Goal: Task Accomplishment & Management: Complete application form

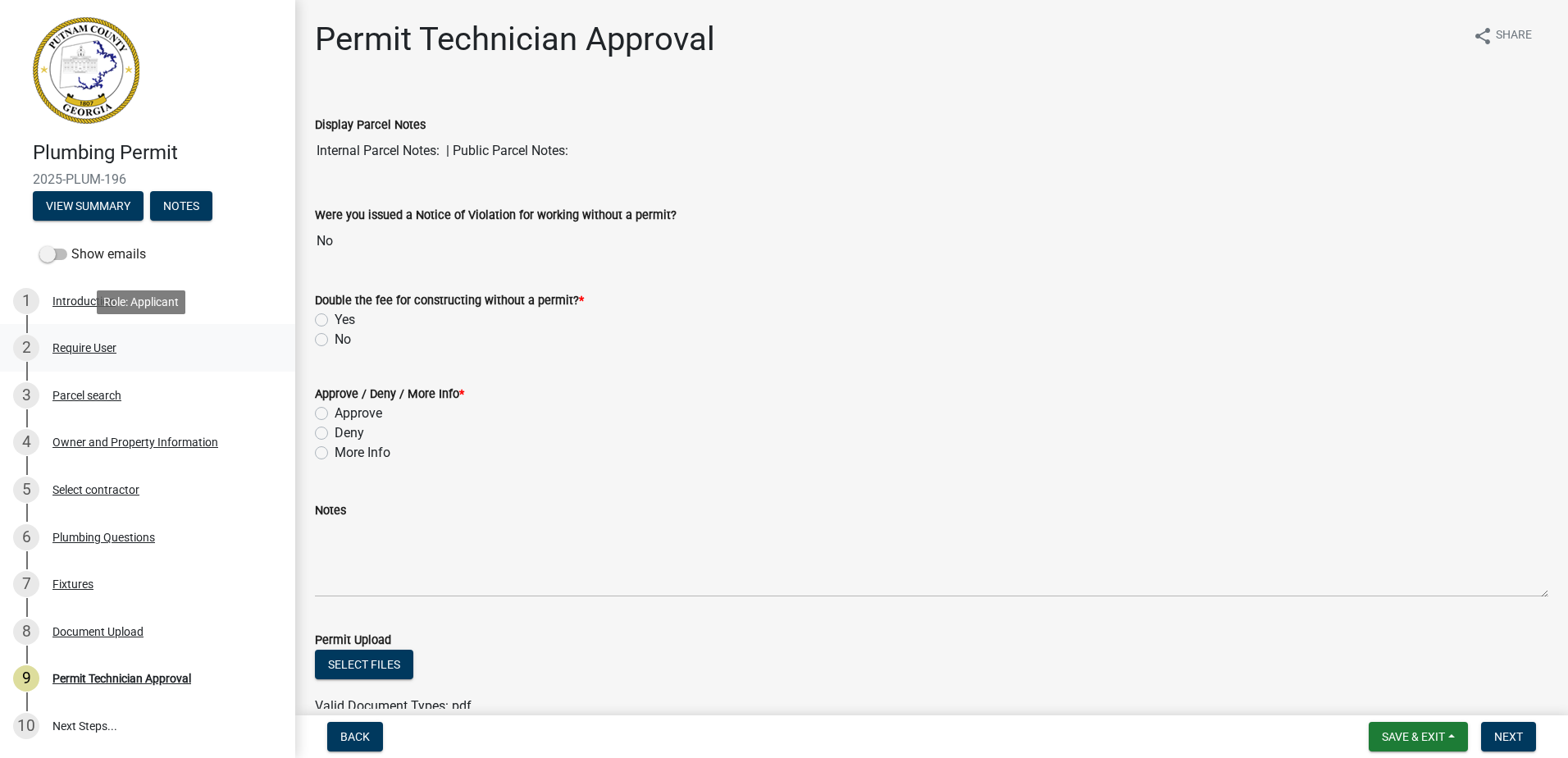
click at [45, 350] on div "2 Require User" at bounding box center [140, 348] width 256 height 26
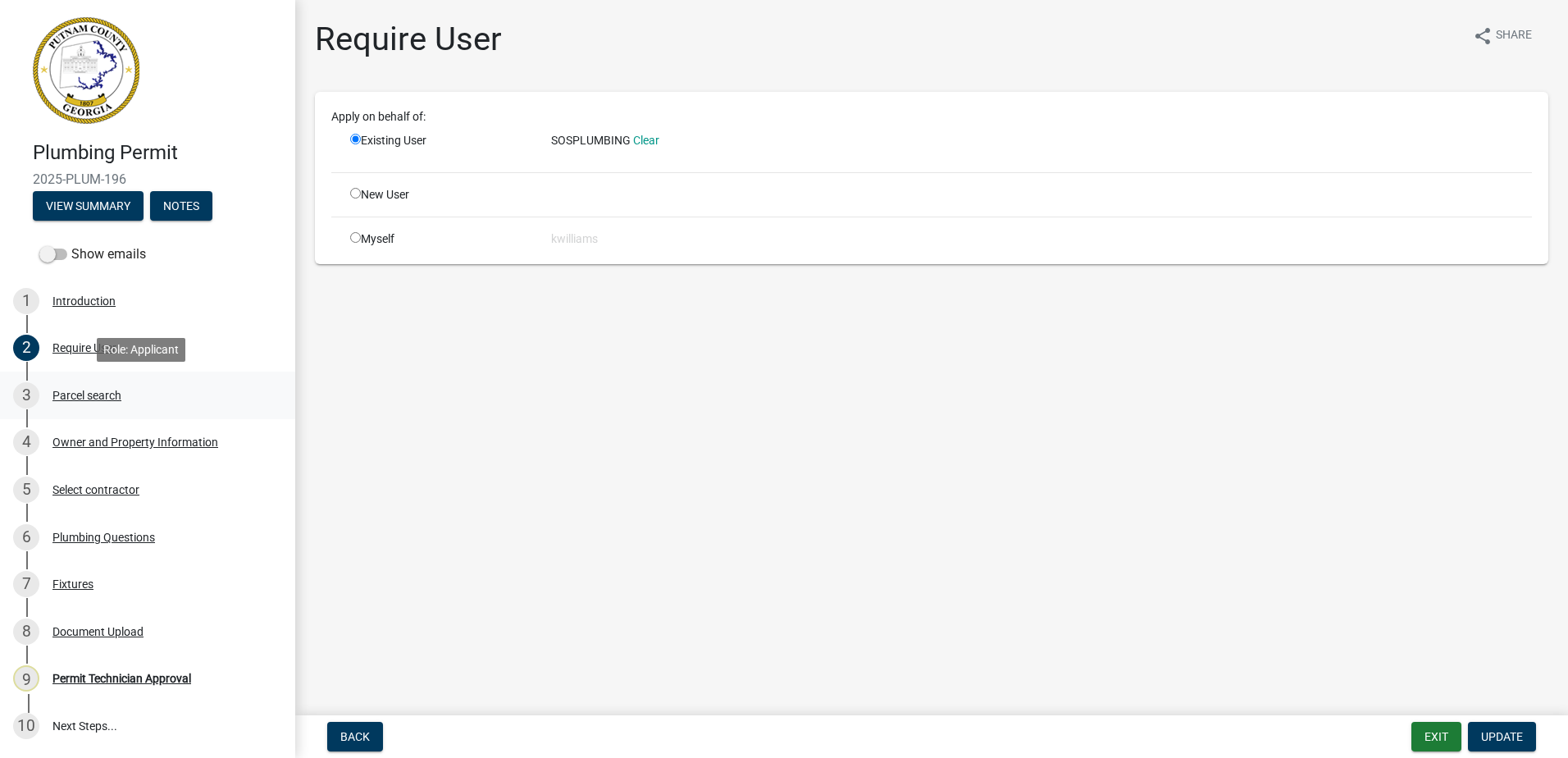
click at [69, 394] on div "Parcel search" at bounding box center [87, 395] width 69 height 11
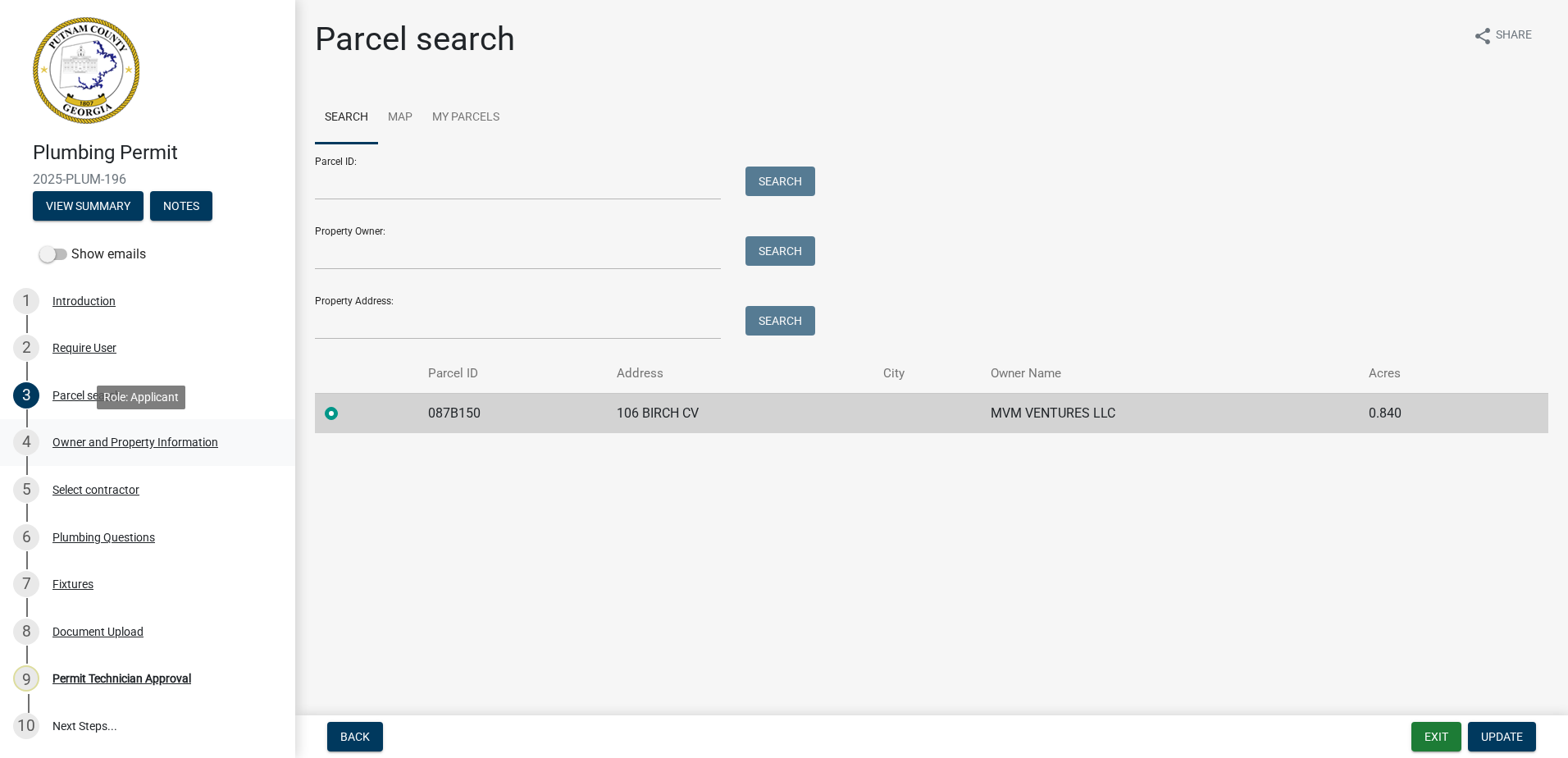
click at [121, 438] on div "Owner and Property Information" at bounding box center [135, 442] width 165 height 11
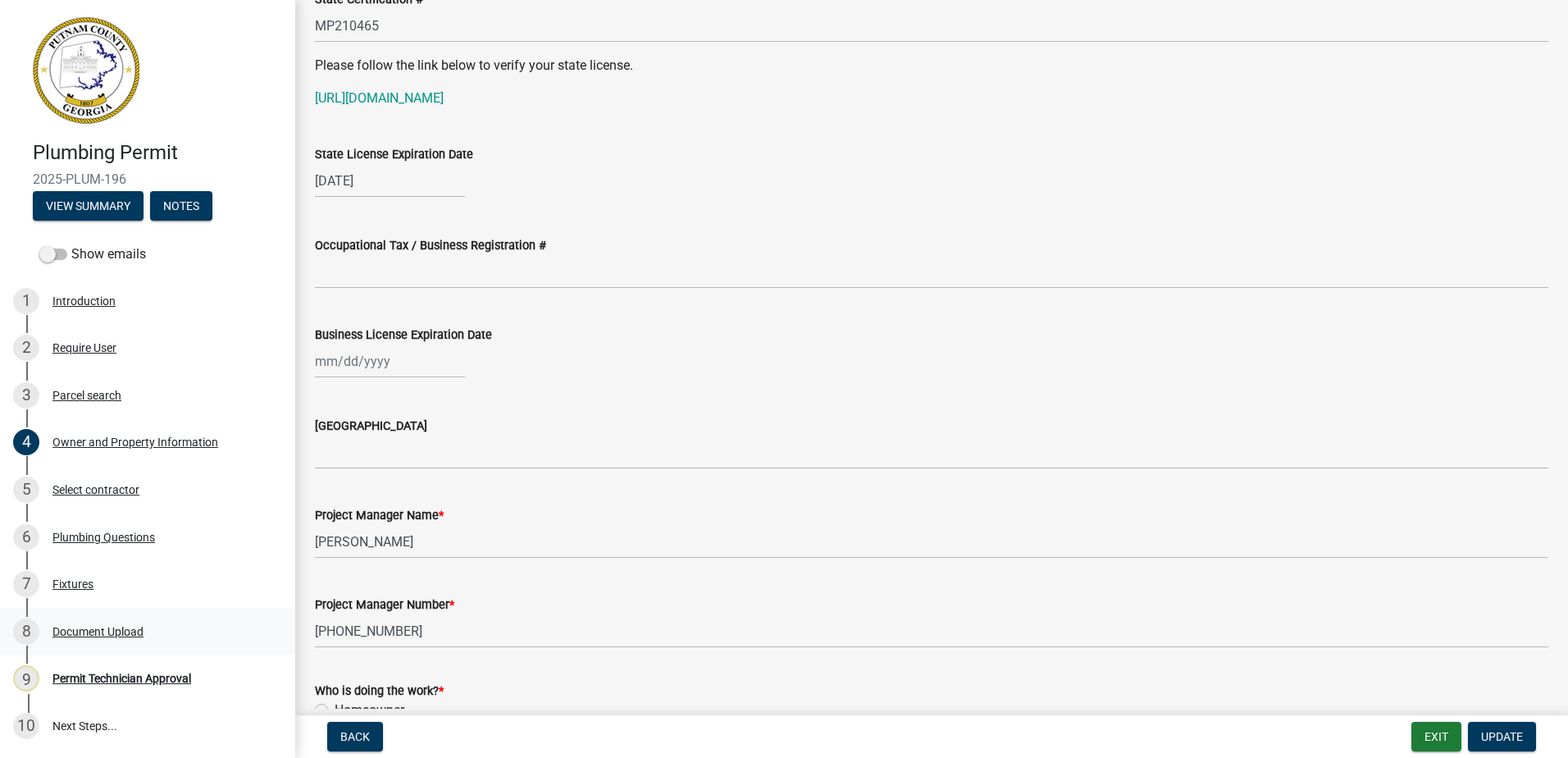
scroll to position [82, 0]
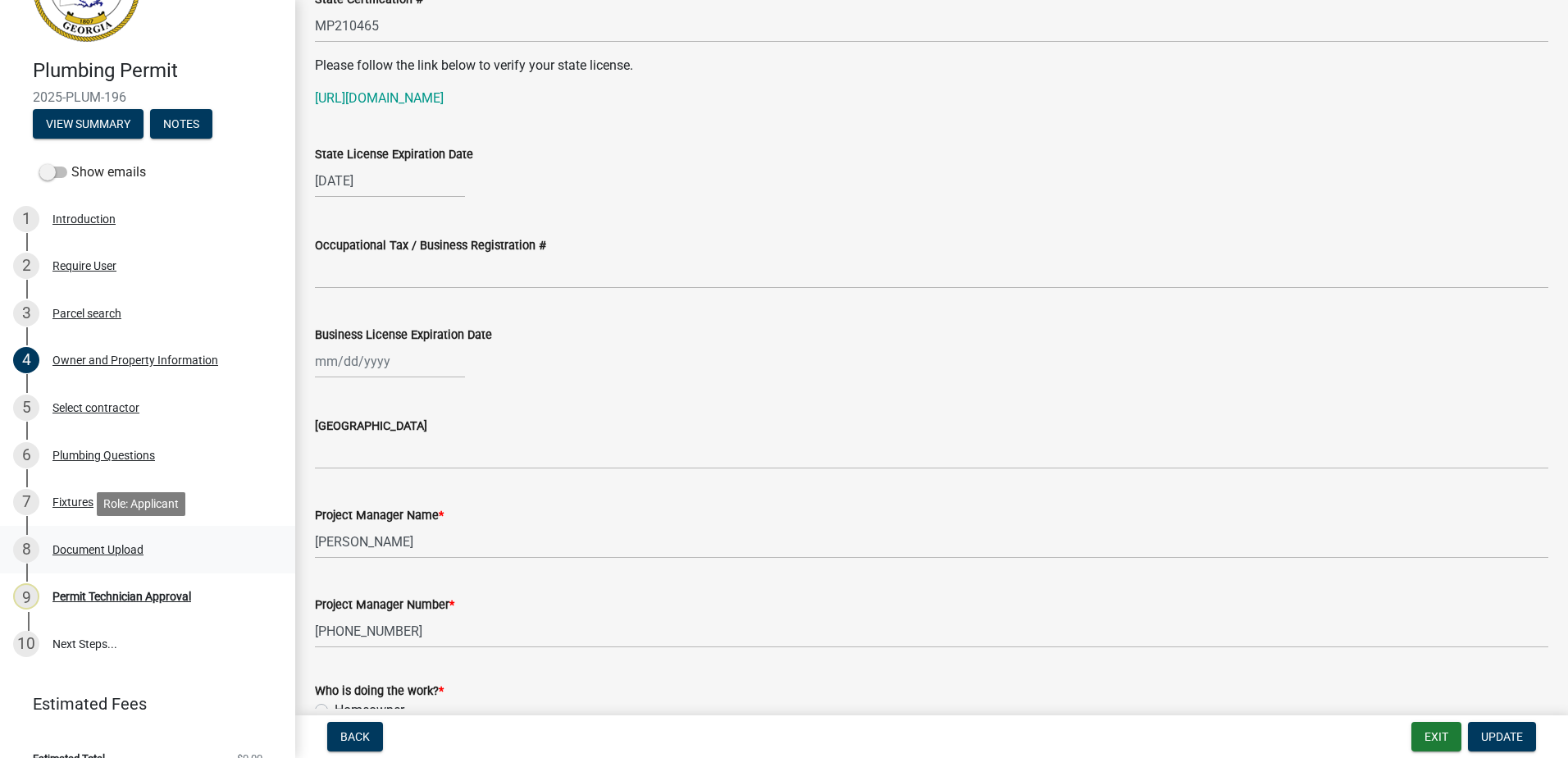
click at [122, 552] on div "Document Upload" at bounding box center [98, 549] width 91 height 11
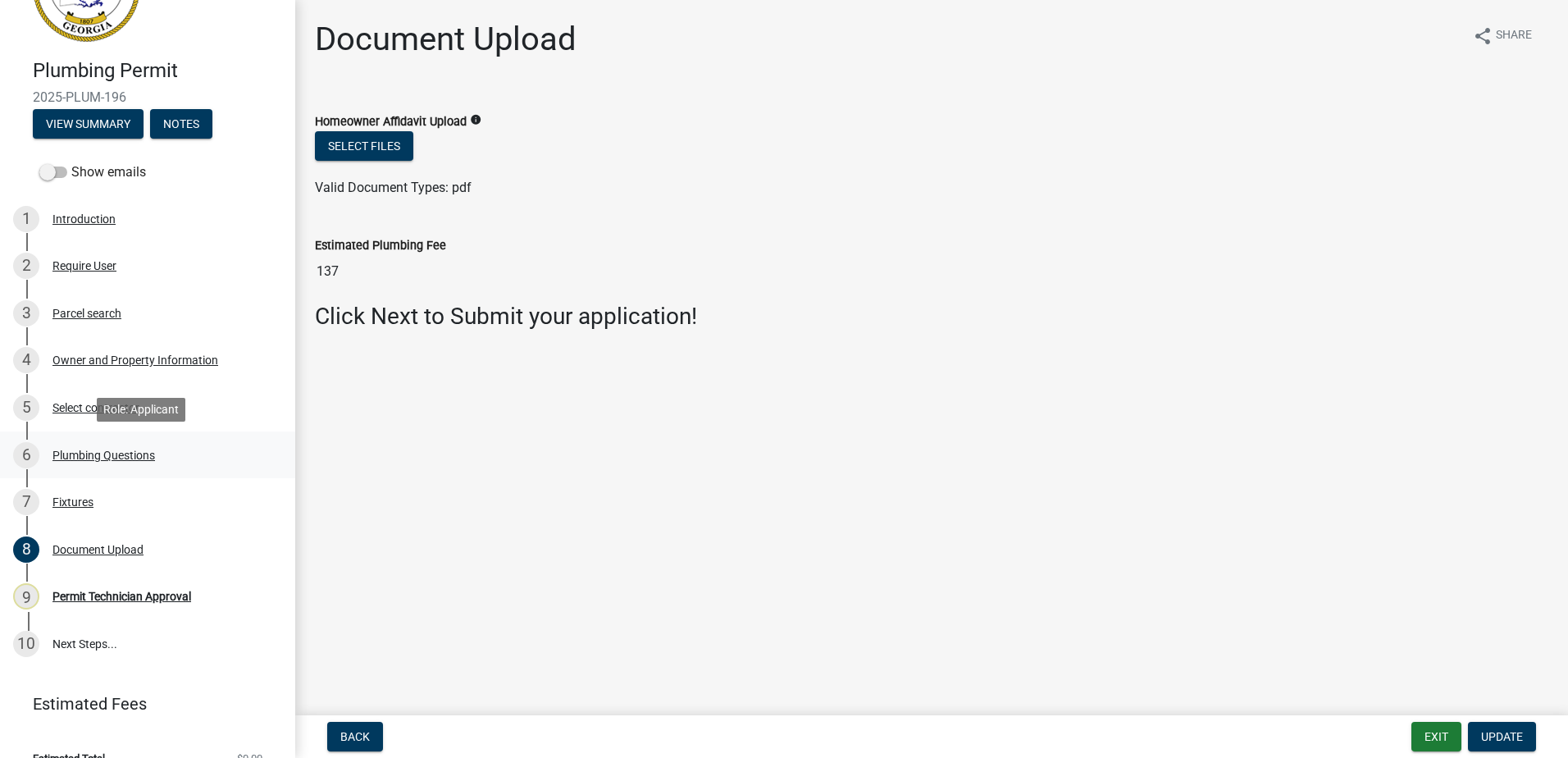
click at [89, 459] on div "Plumbing Questions" at bounding box center [103, 455] width 102 height 11
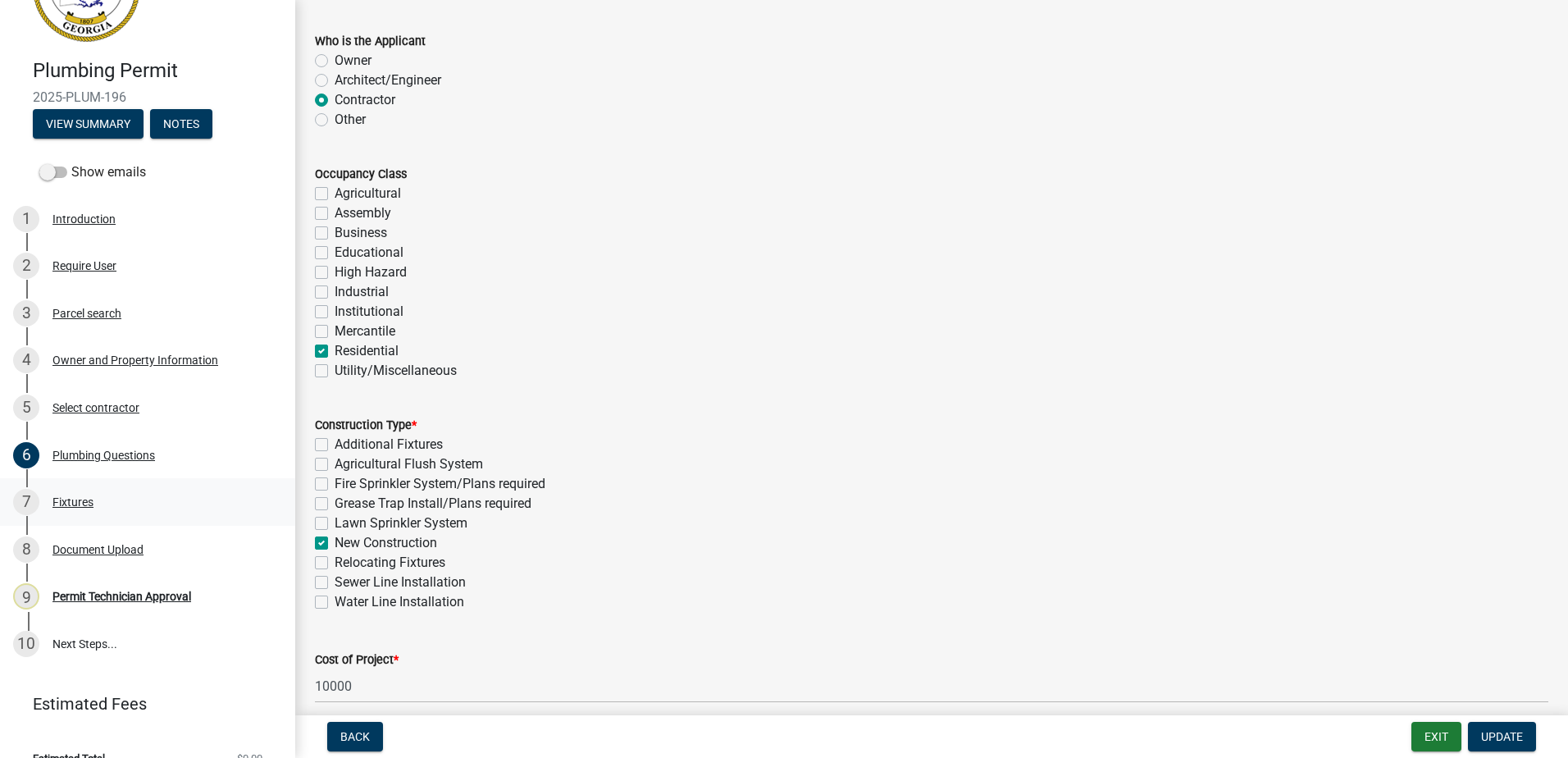
scroll to position [247, 0]
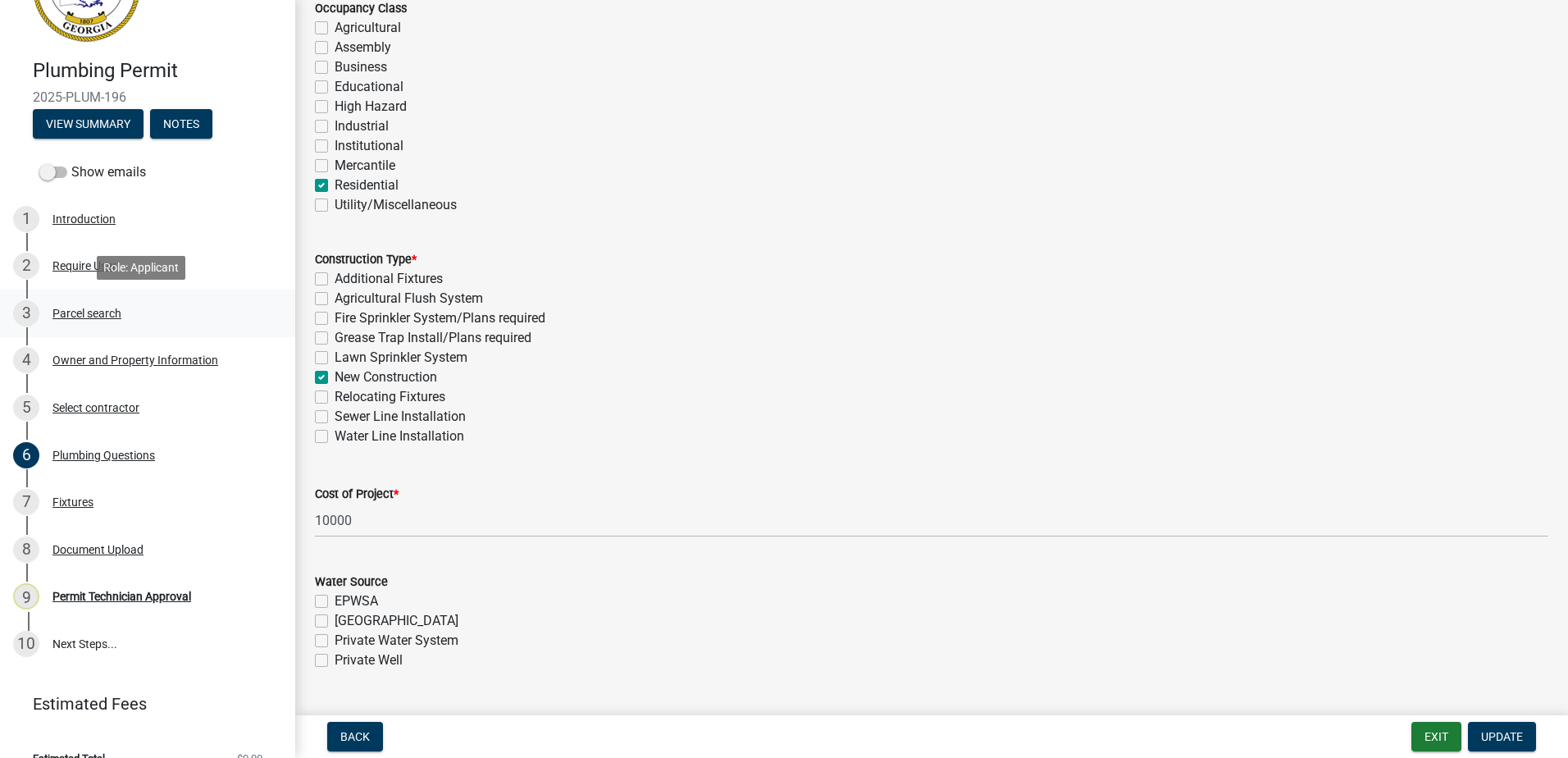
click at [77, 311] on div "Parcel search" at bounding box center [87, 313] width 69 height 11
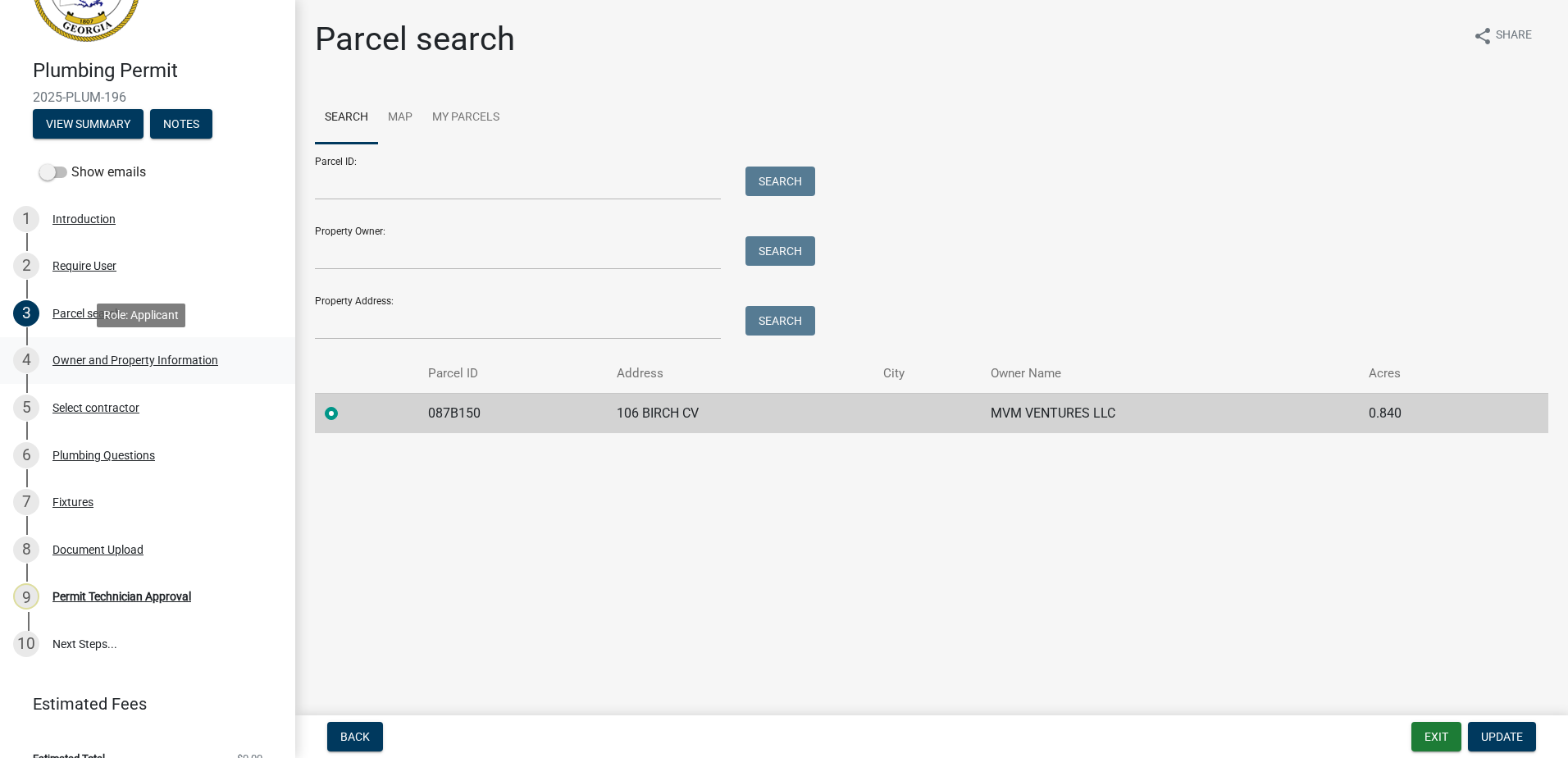
click at [92, 363] on div "Owner and Property Information" at bounding box center [135, 360] width 165 height 11
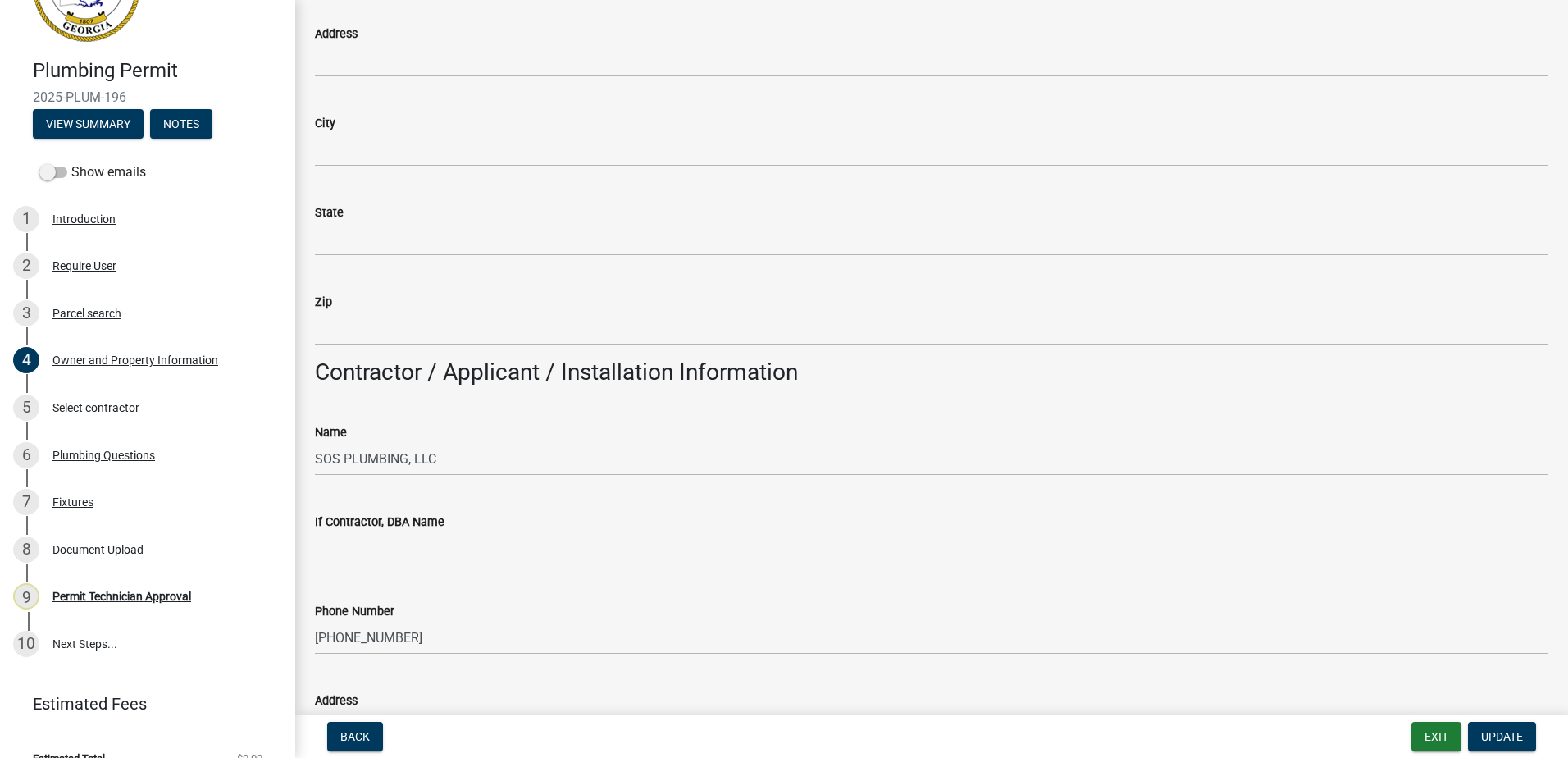
scroll to position [1395, 0]
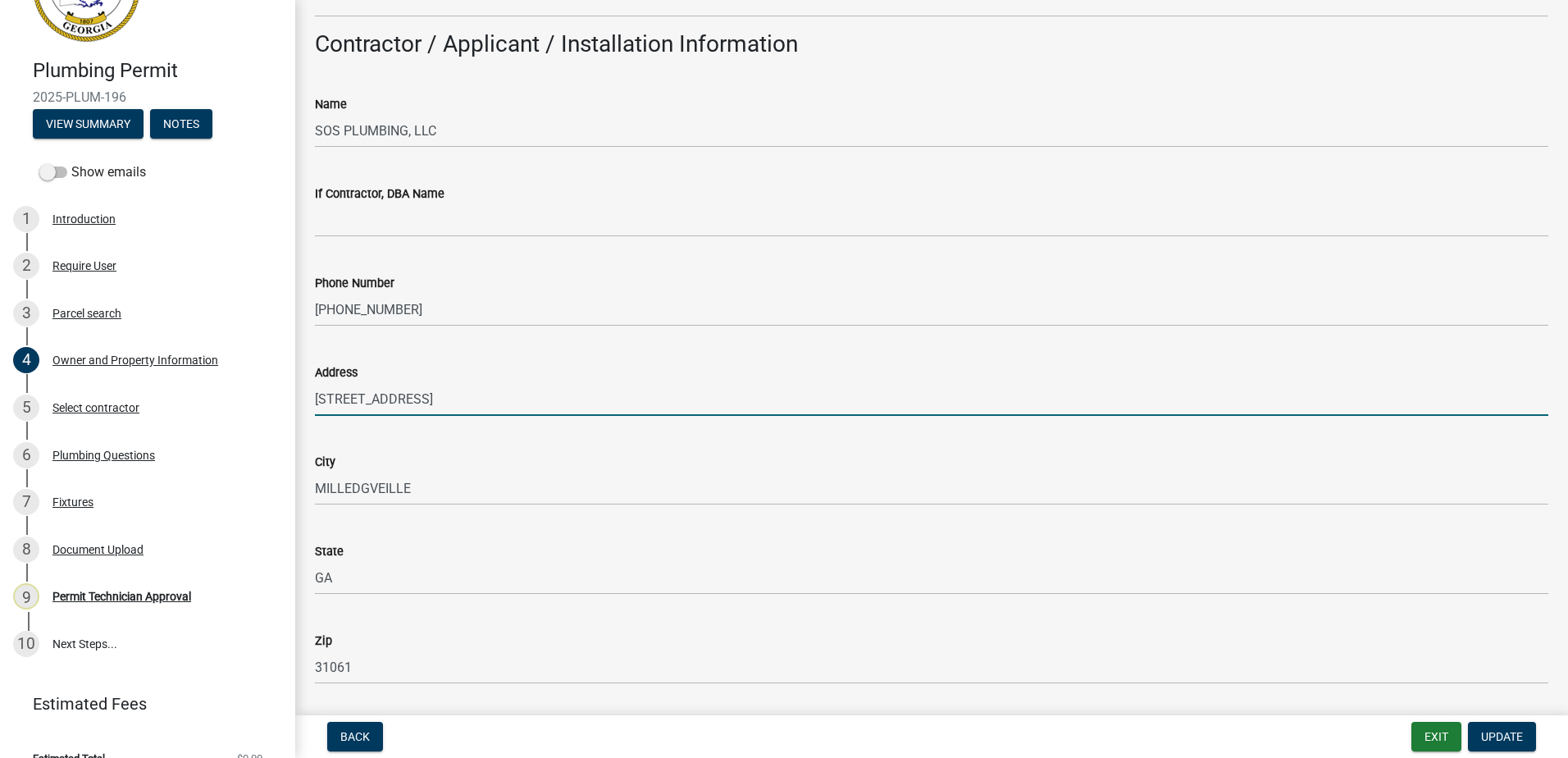
drag, startPoint x: 517, startPoint y: 397, endPoint x: 306, endPoint y: 408, distance: 211.3
click at [306, 408] on div "Address [STREET_ADDRESS]" at bounding box center [931, 378] width 1258 height 77
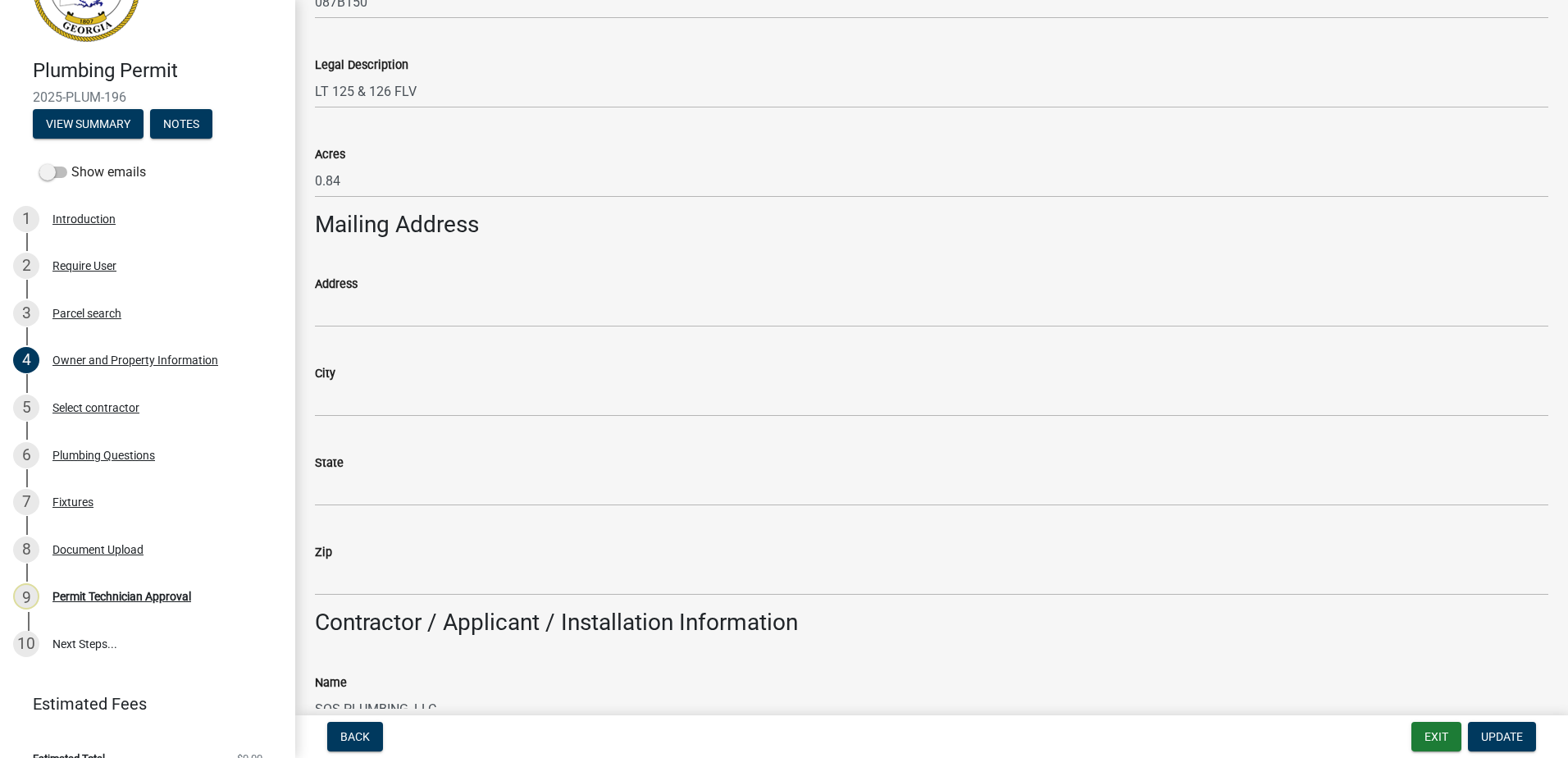
scroll to position [818, 0]
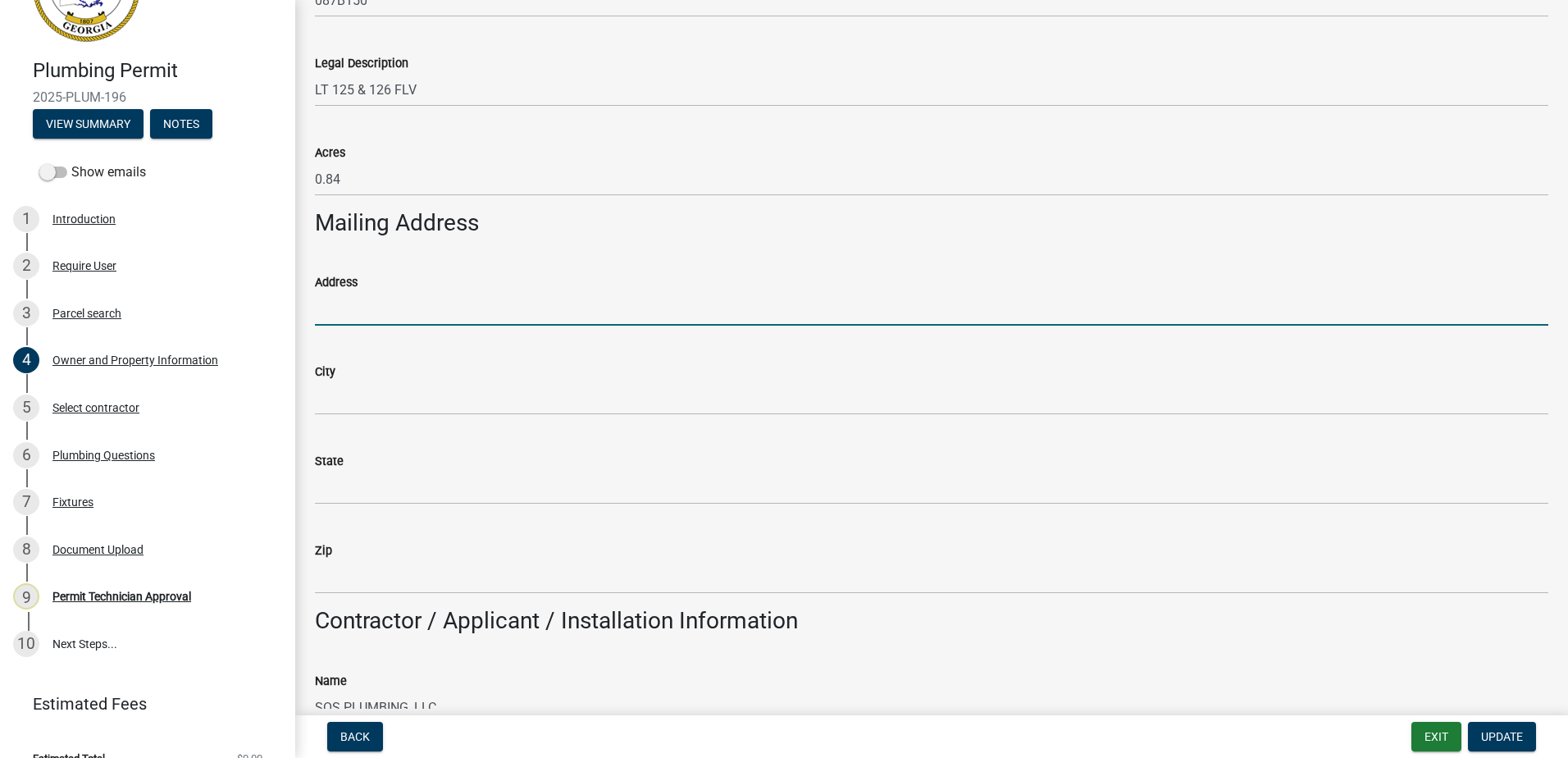
click at [328, 311] on input "Address" at bounding box center [931, 308] width 1233 height 33
type input "[STREET_ADDRESS]"
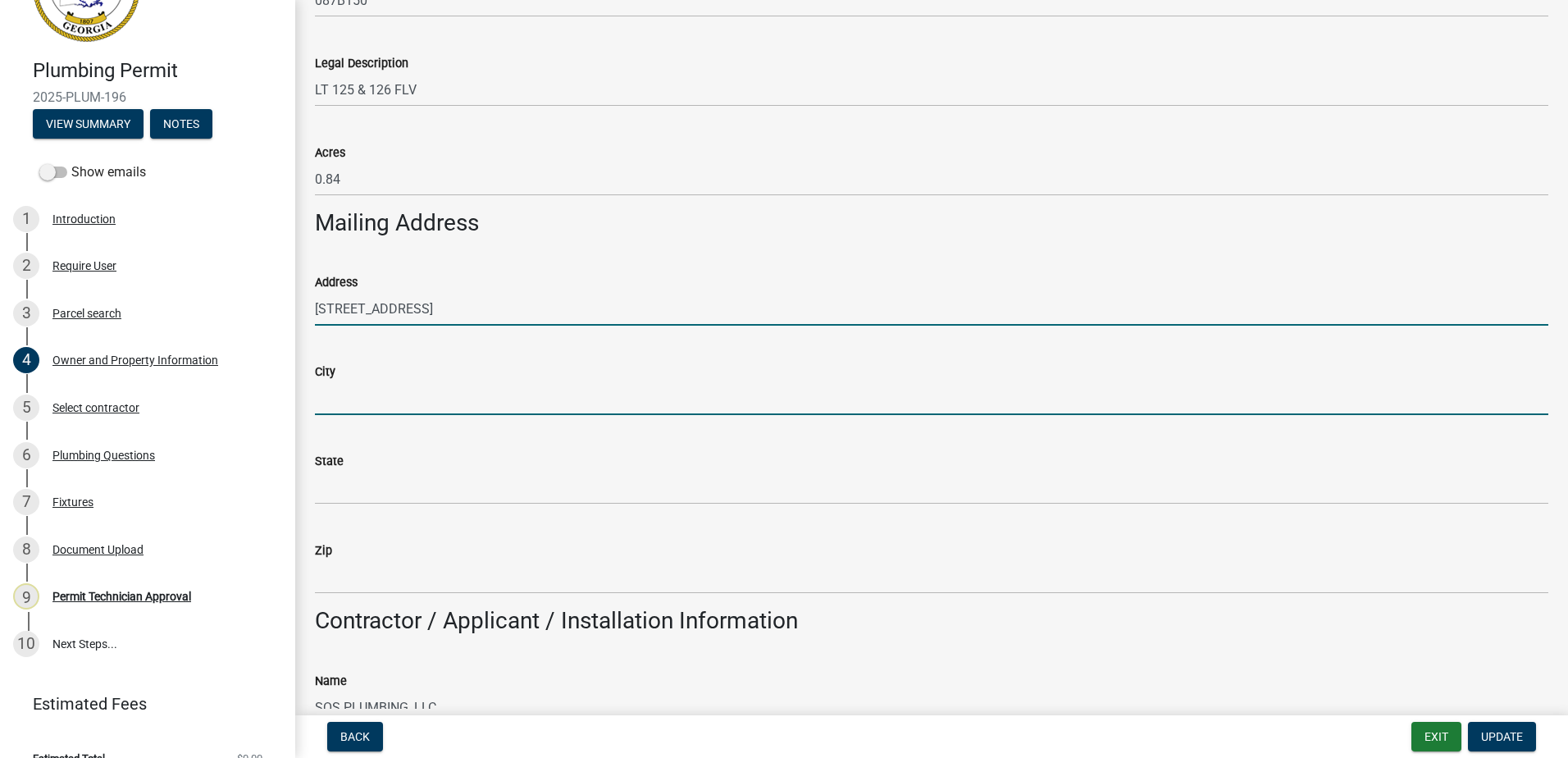
type input "[GEOGRAPHIC_DATA]"
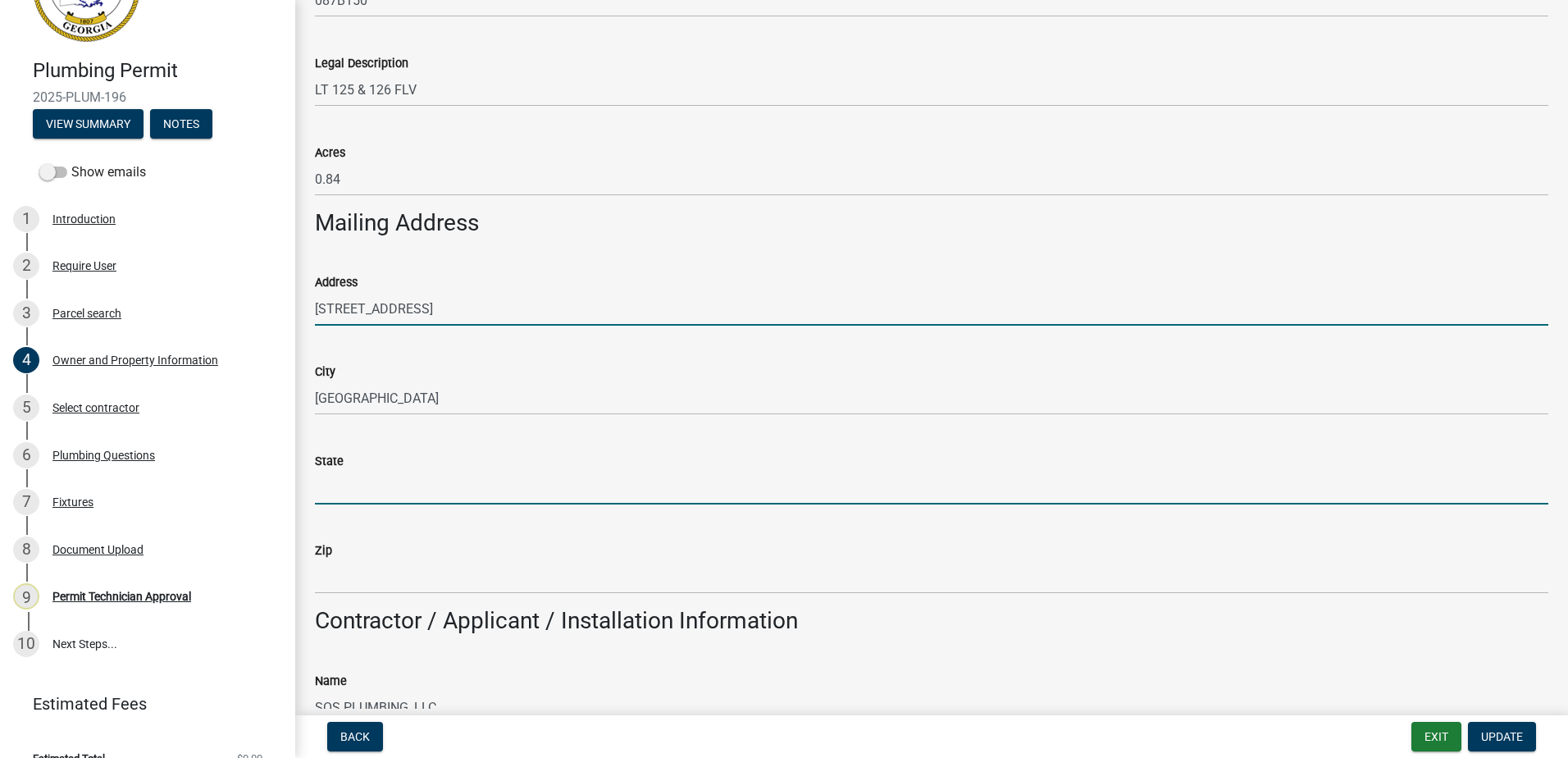
type input "GA"
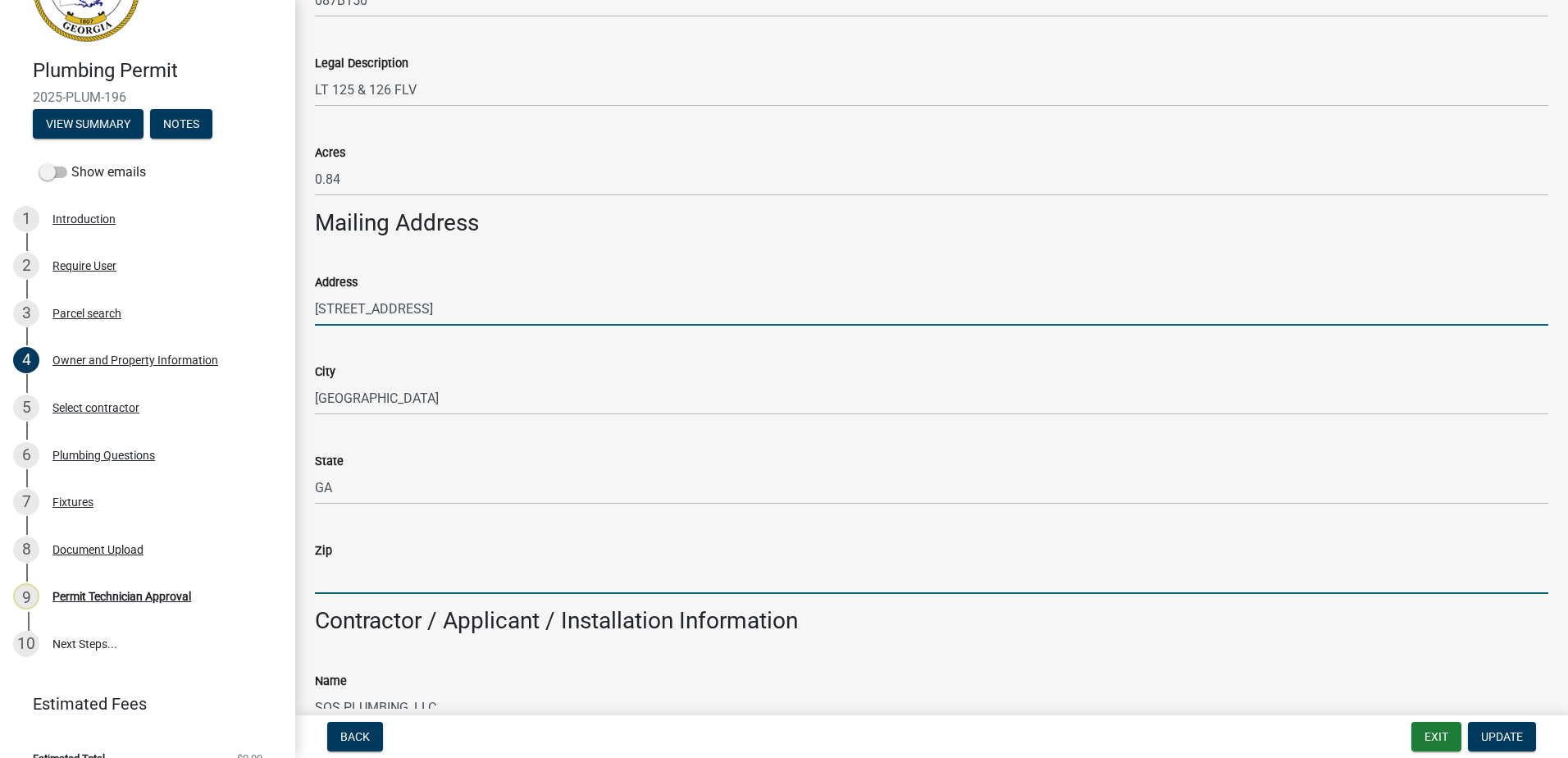
type input "31061"
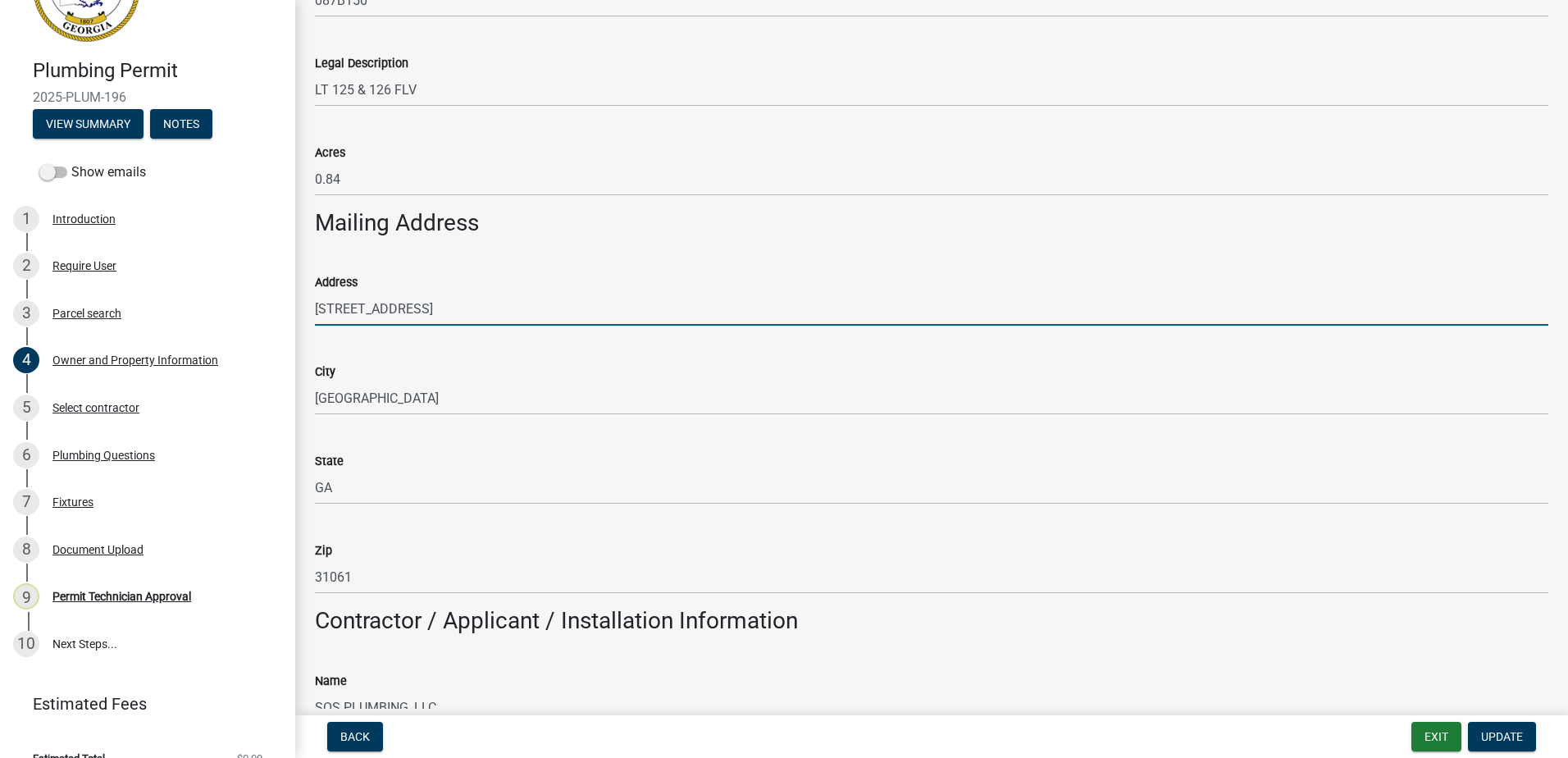
type input "[PERSON_NAME]"
select select "10"
select select "2025"
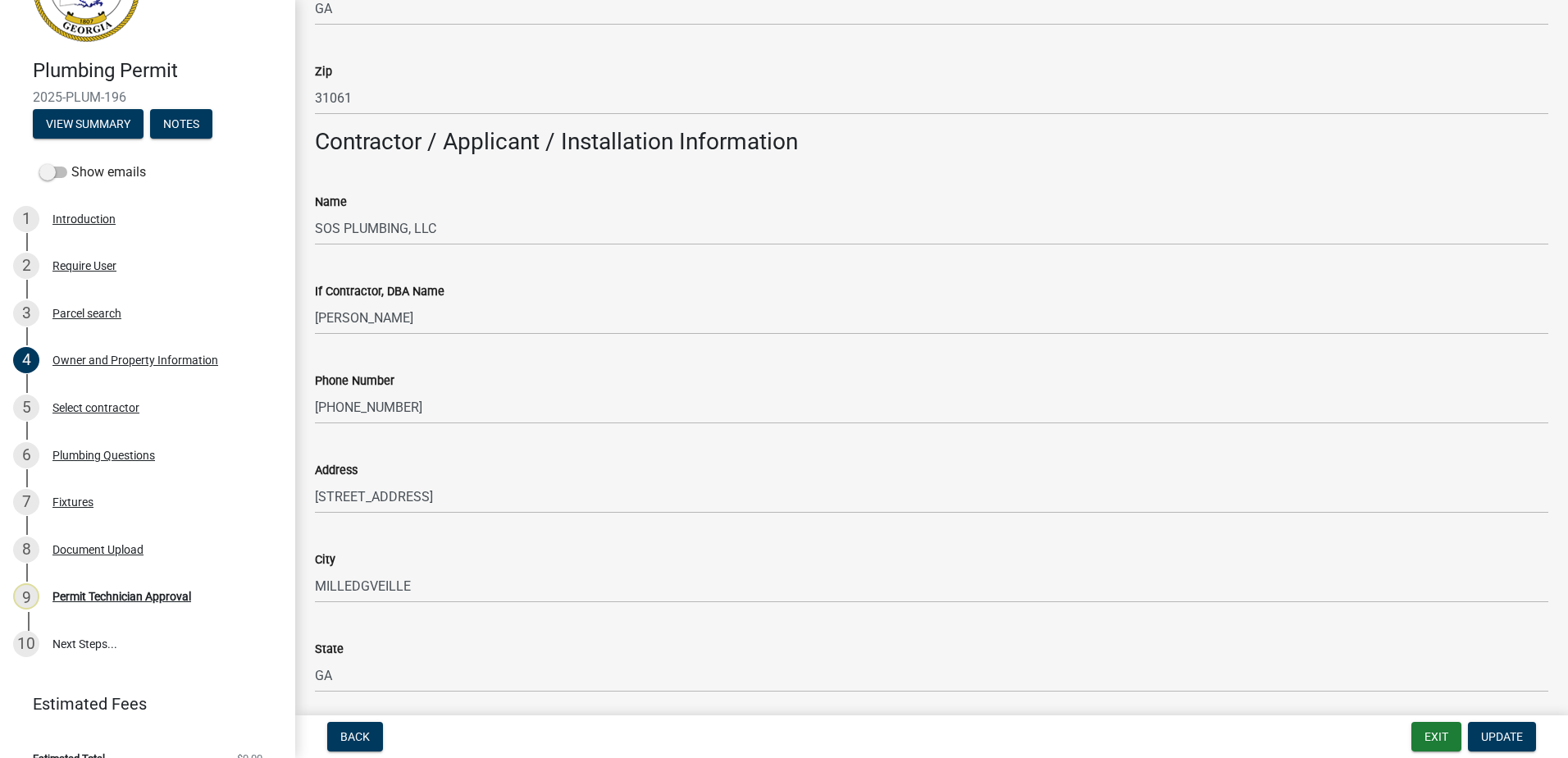
scroll to position [1215, 0]
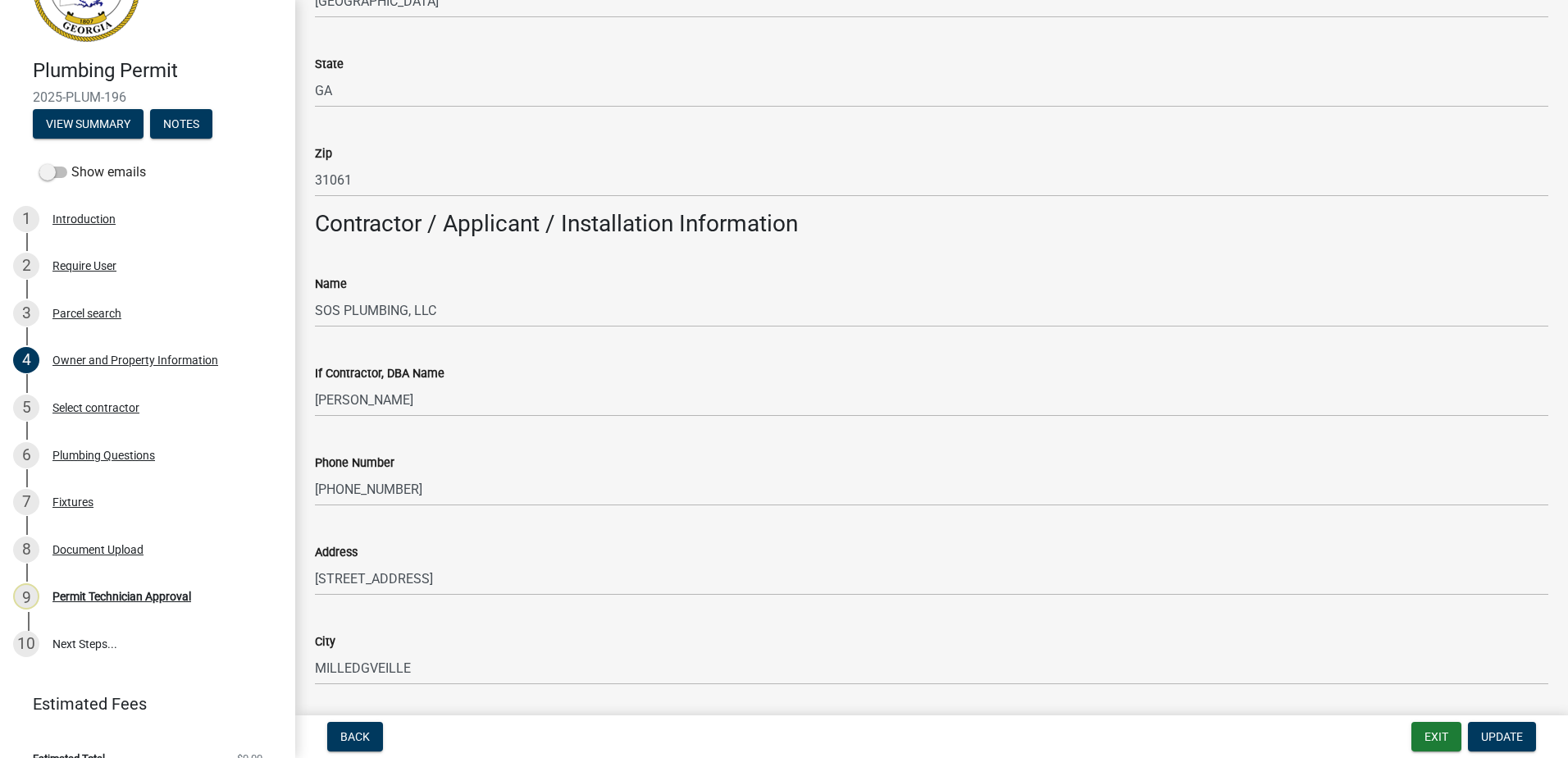
click at [619, 439] on div "Phone Number [PHONE_NUMBER]" at bounding box center [931, 468] width 1233 height 77
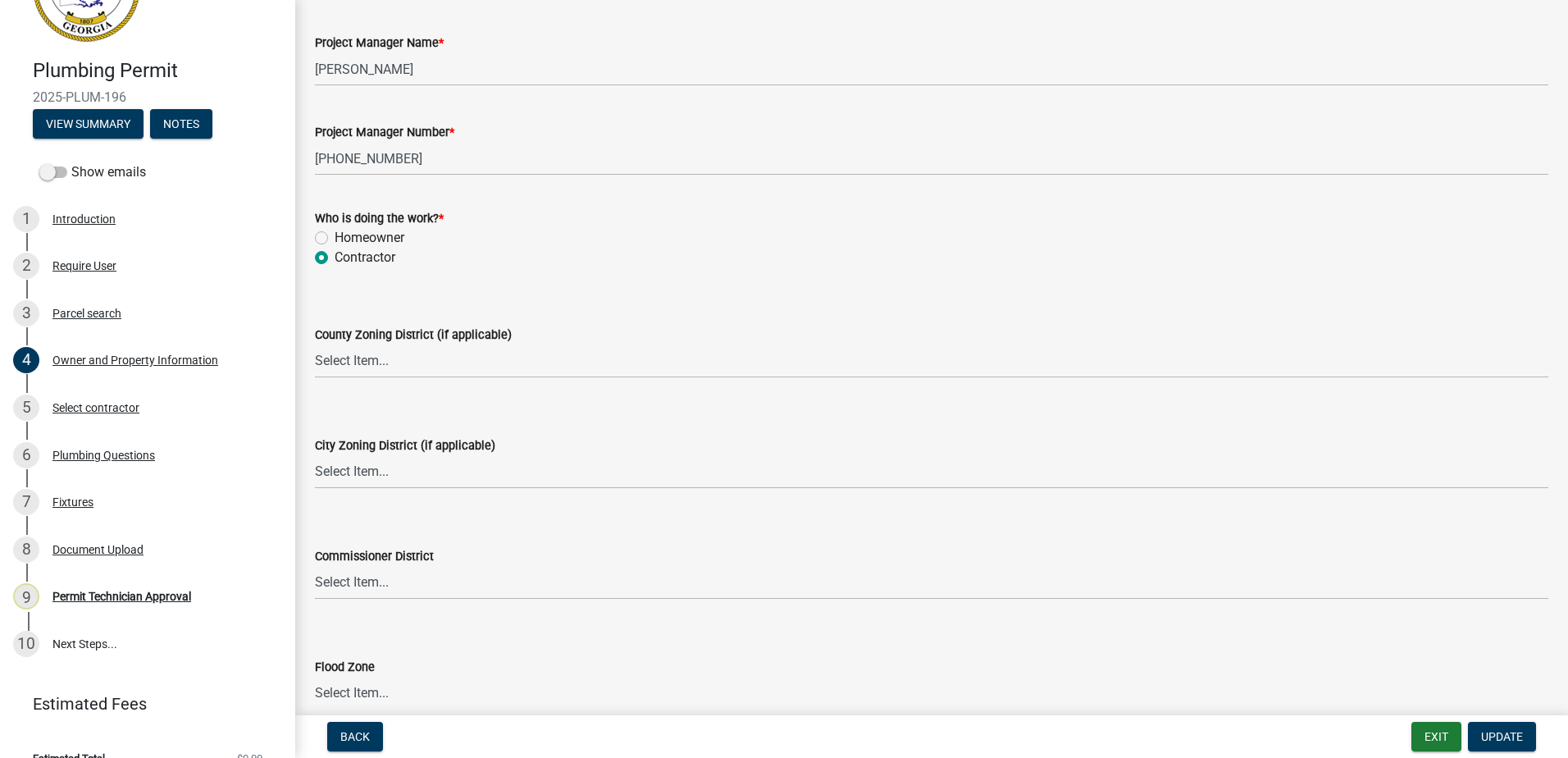
scroll to position [2691, 0]
click at [405, 356] on select "Select Item... AG-1 R-1R R-1 R-2 MHP RM-1 RM-3 C-1 C-2 I-M PUD N/A" at bounding box center [931, 357] width 1233 height 33
click at [315, 341] on select "Select Item... AG-1 R-1R R-1 R-2 MHP RM-1 RM-3 C-1 C-2 I-M PUD N/A" at bounding box center [931, 357] width 1233 height 33
select select "34fe85c2-5f76-4343-b6bb-8ca387e0bed7"
drag, startPoint x: 355, startPoint y: 441, endPoint x: 350, endPoint y: 452, distance: 12.1
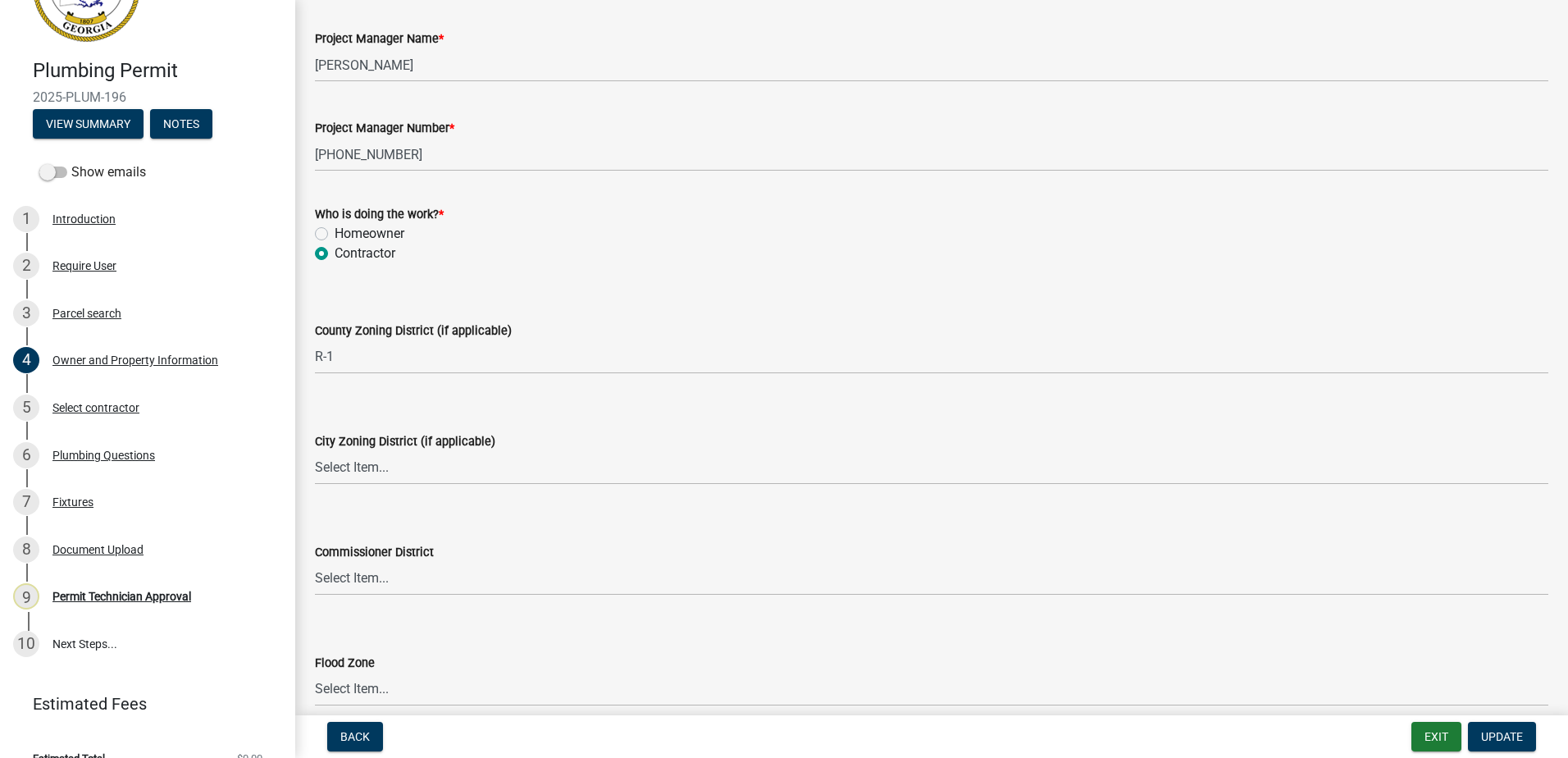
click at [350, 452] on div "City Zoning District (if applicable) Select Item... A-1 A-2 R-1 R-2 R-3 R-4 MHP…" at bounding box center [931, 458] width 1233 height 54
drag, startPoint x: 350, startPoint y: 452, endPoint x: 343, endPoint y: 466, distance: 15.7
click at [343, 466] on select "Select Item... A-1 A-2 R-1 R-2 R-3 R-4 MHP C-1 C-2 I-1 I-2 DB FH H-P N/A" at bounding box center [931, 468] width 1233 height 33
click at [313, 423] on div "City Zoning District (if applicable) Select Item... A-1 A-2 R-1 R-2 R-3 R-4 MHP…" at bounding box center [931, 437] width 1258 height 96
click at [343, 466] on select "Select Item... A-1 A-2 R-1 R-2 R-3 R-4 MHP C-1 C-2 I-1 I-2 DB FH H-P N/A" at bounding box center [931, 468] width 1233 height 33
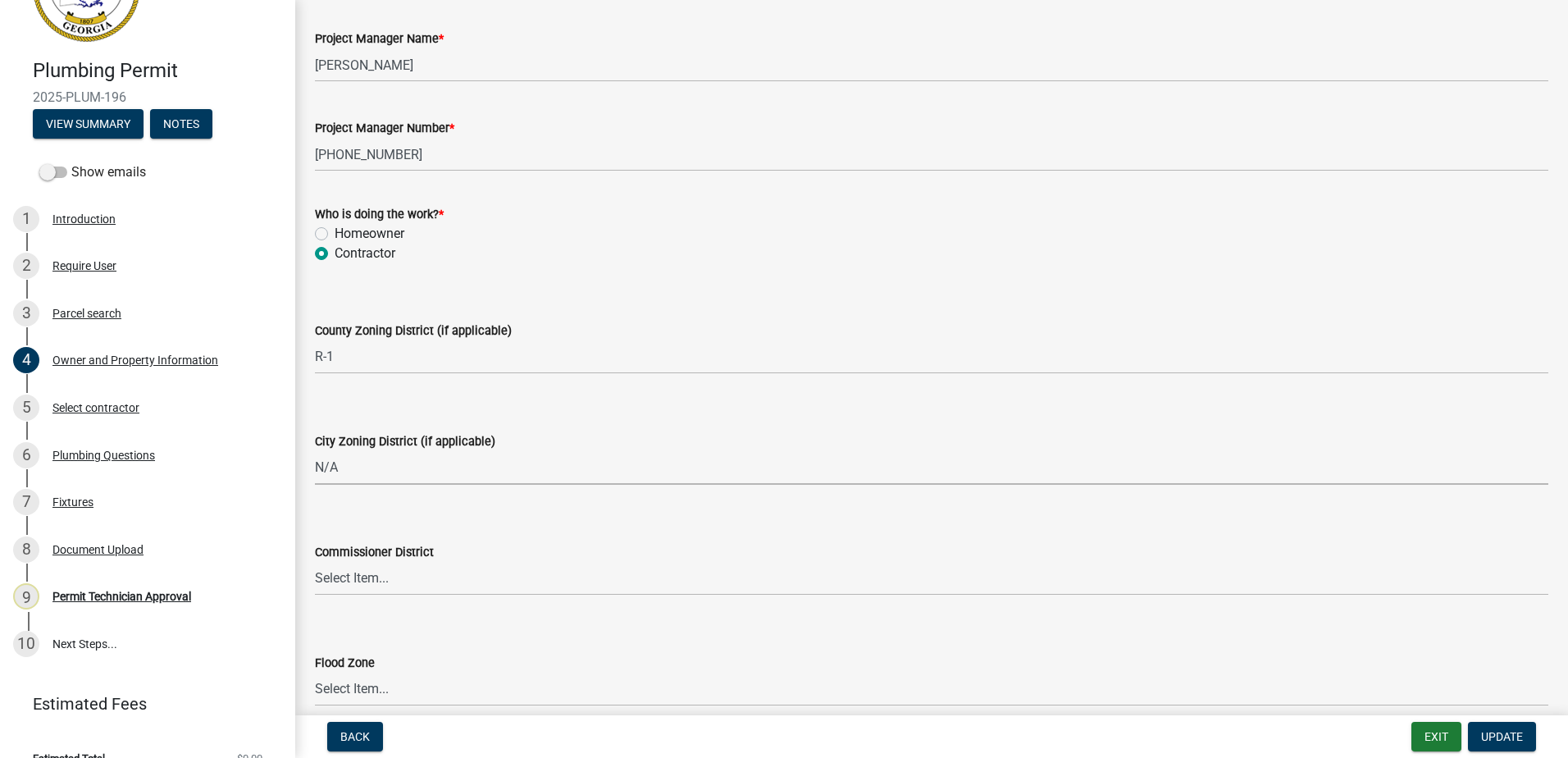
click at [315, 451] on select "Select Item... A-1 A-2 R-1 R-2 R-3 R-4 MHP C-1 C-2 I-1 I-2 DB FH H-P N/A" at bounding box center [931, 468] width 1233 height 33
select select "83394b22-4a11-496c-8e5c-75ade2e72faf"
click at [400, 585] on select "Select Item... District 1 District 2 District 3 District 4" at bounding box center [931, 579] width 1233 height 33
click at [315, 562] on select "Select Item... District 1 District 2 District 3 District 4" at bounding box center [931, 579] width 1233 height 33
select select "295c155f-de53-4b68-9fdd-08c8883e9b6f"
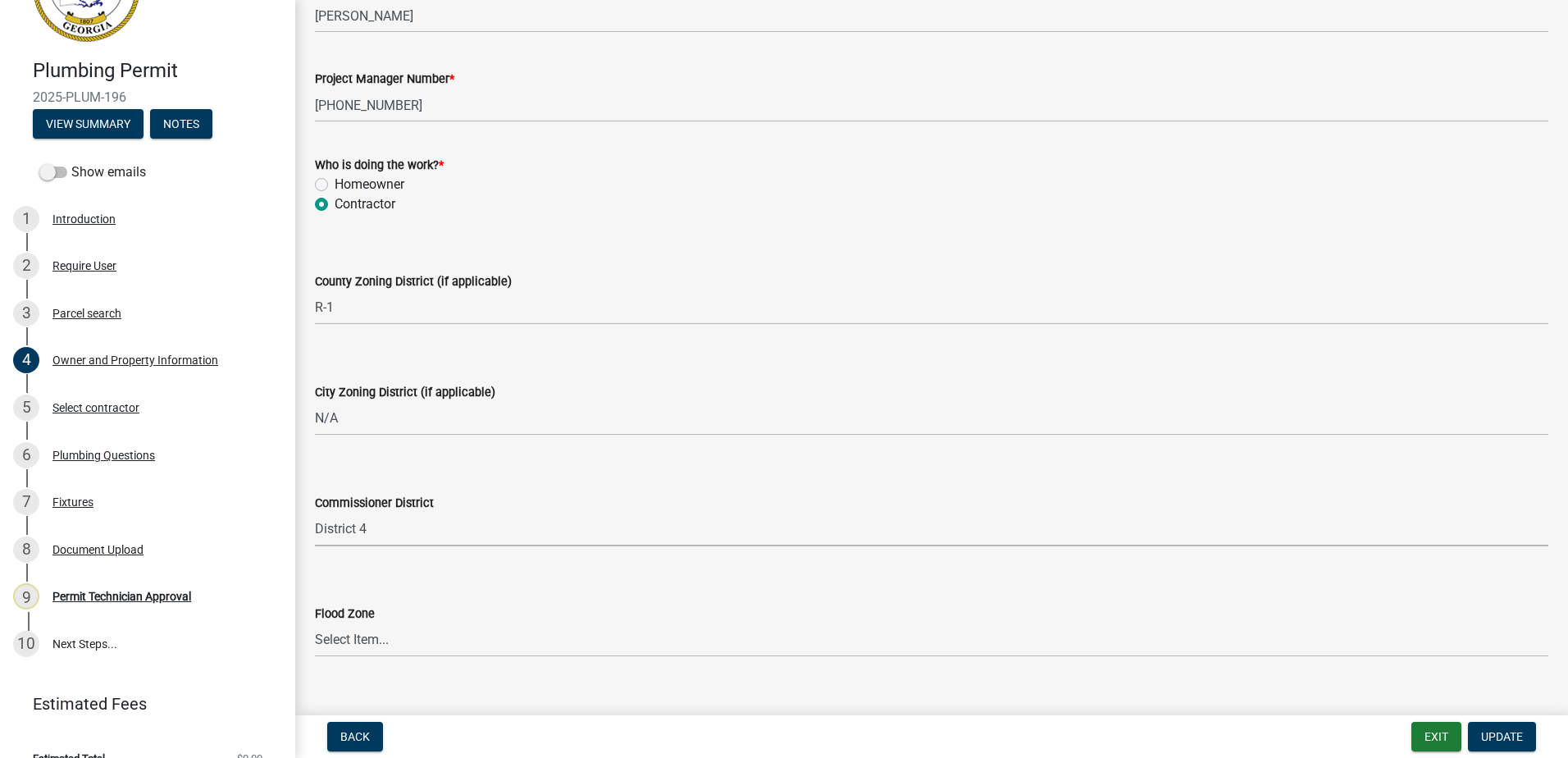
scroll to position [2768, 0]
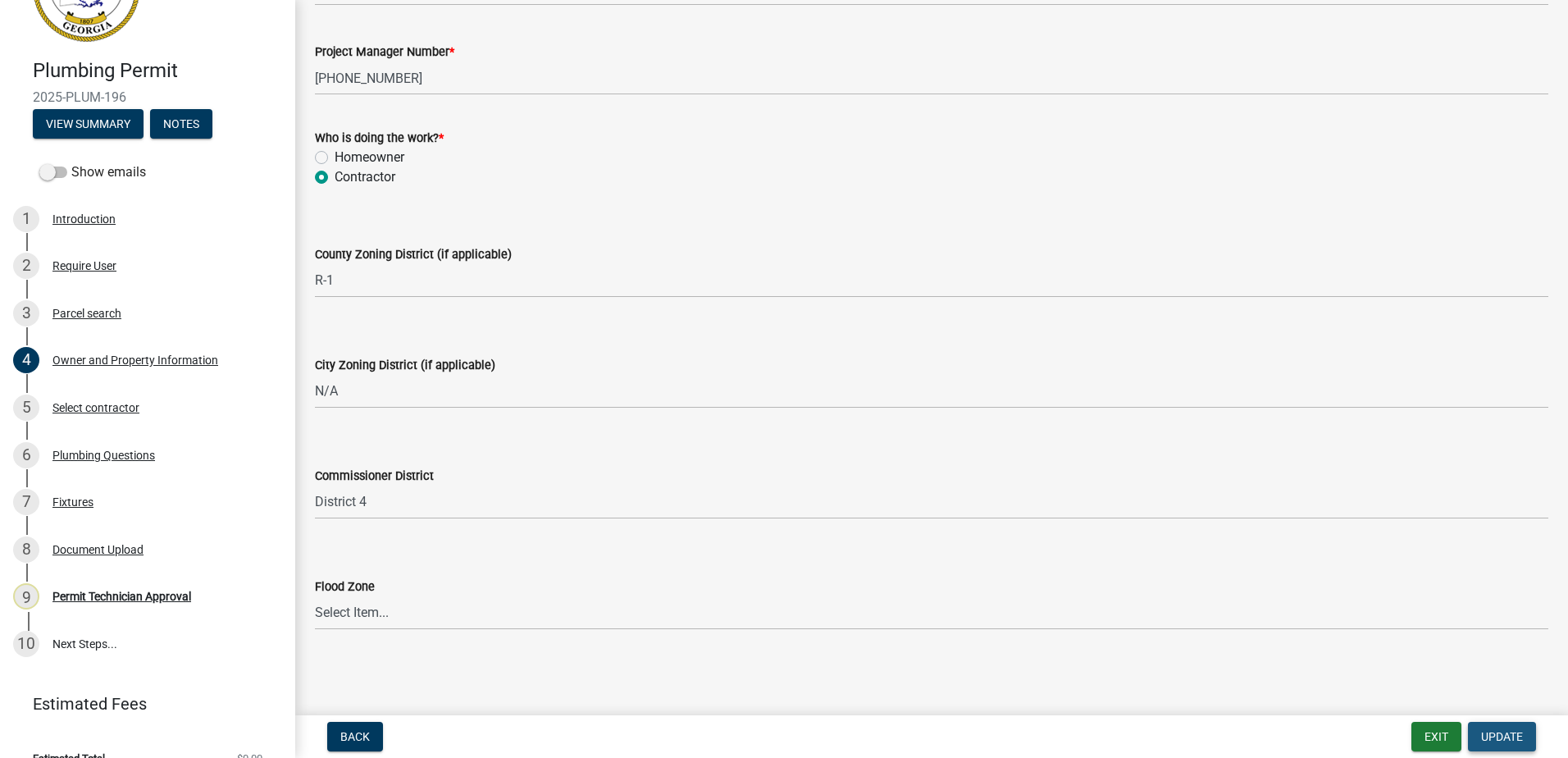
click at [1491, 728] on button "Update" at bounding box center [1502, 737] width 68 height 30
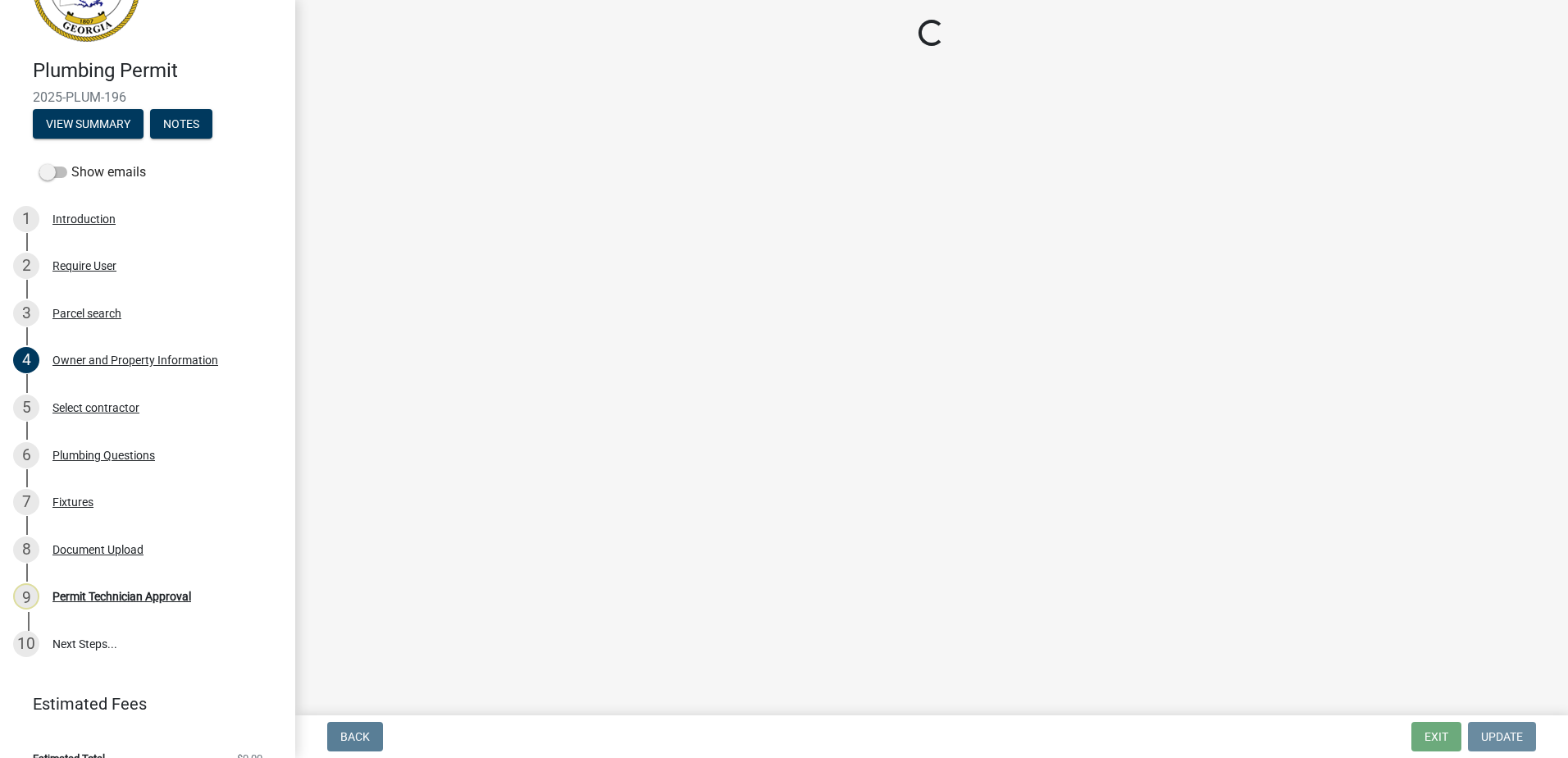
scroll to position [0, 0]
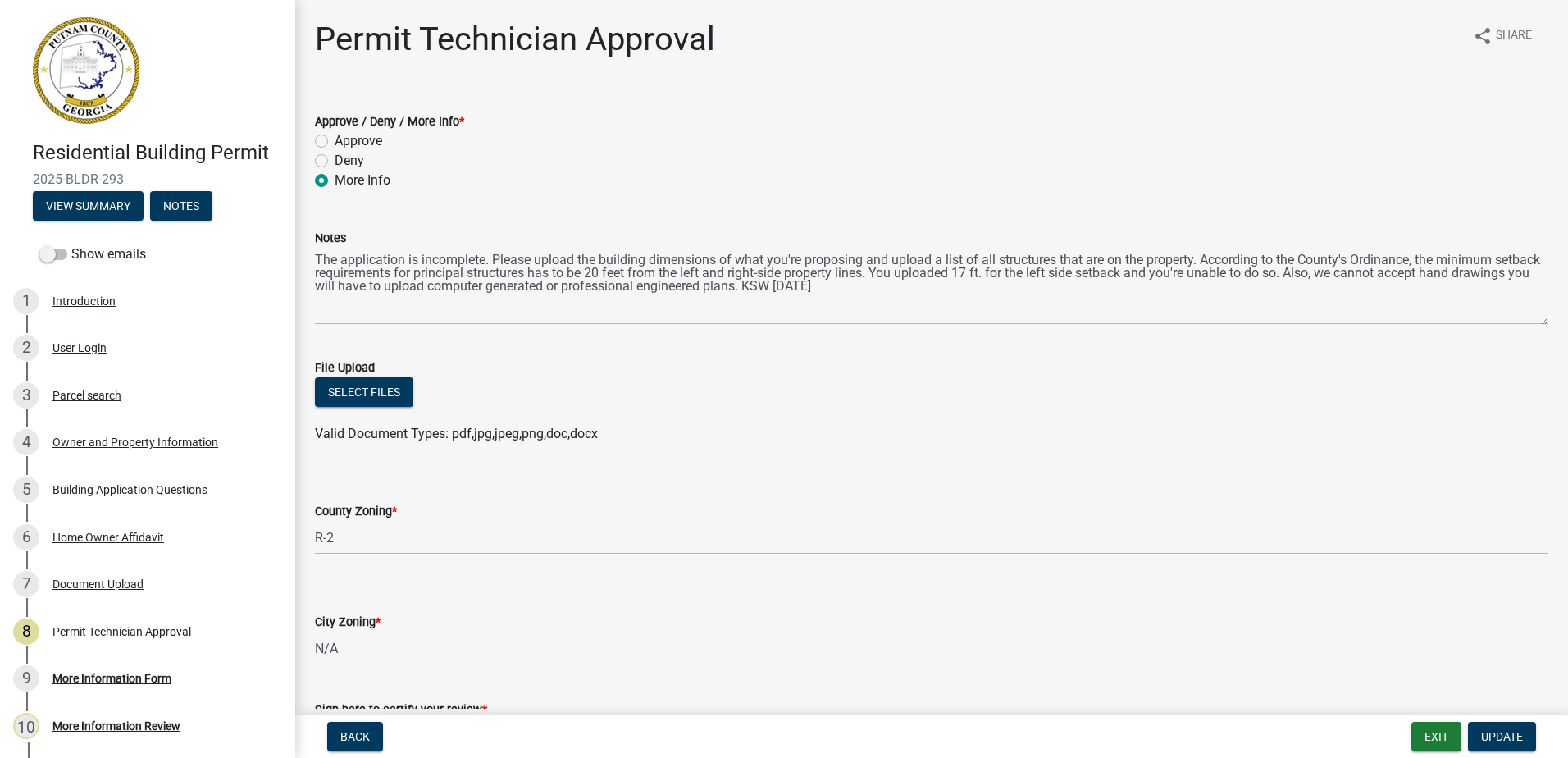
select select "78bfdc44-73ff-456e-a557-d4c99b9c08be"
select select "83394b22-4a11-496c-8e5c-75ade2e72faf"
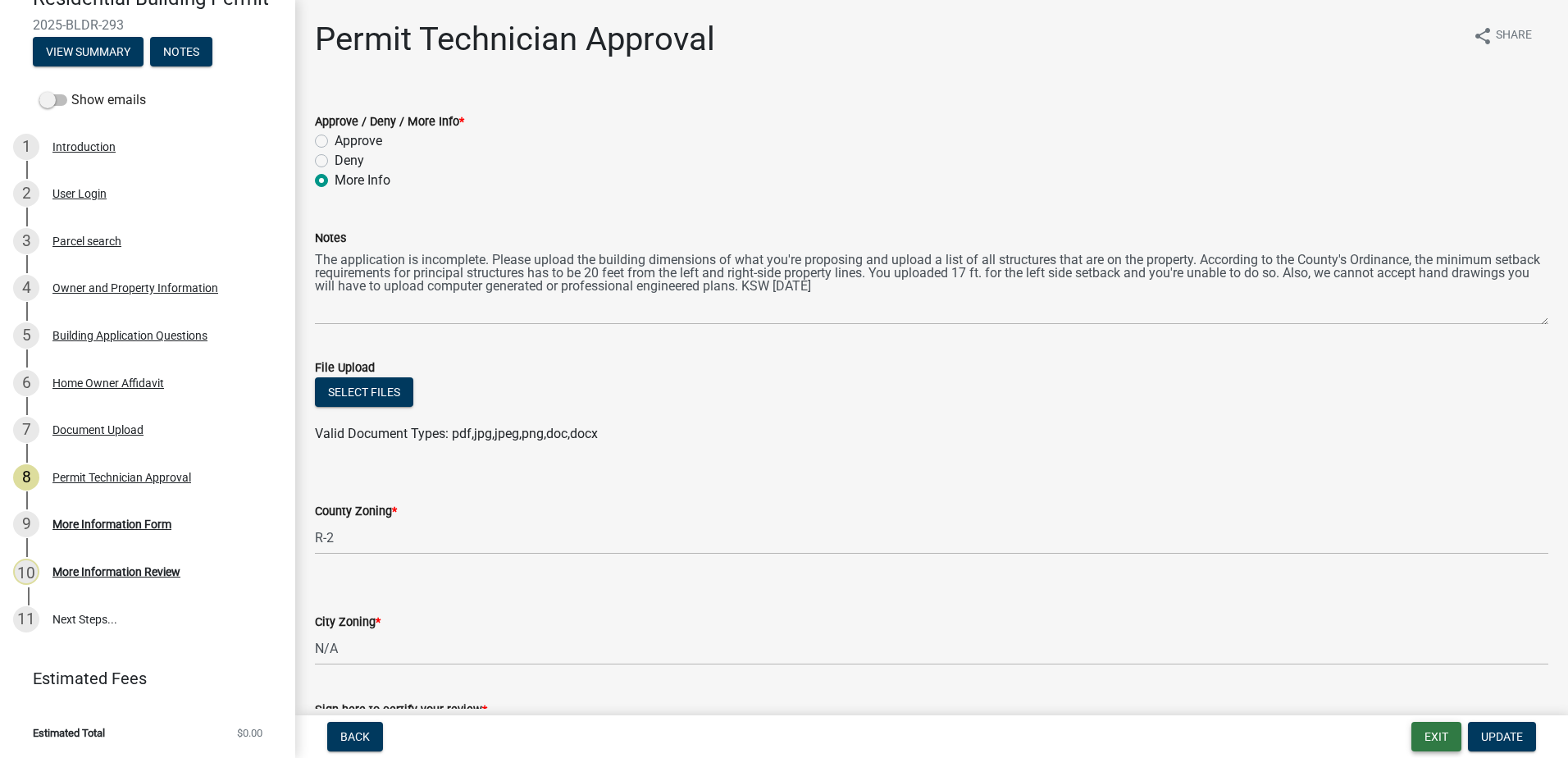
click at [1434, 740] on button "Exit" at bounding box center [1436, 737] width 50 height 30
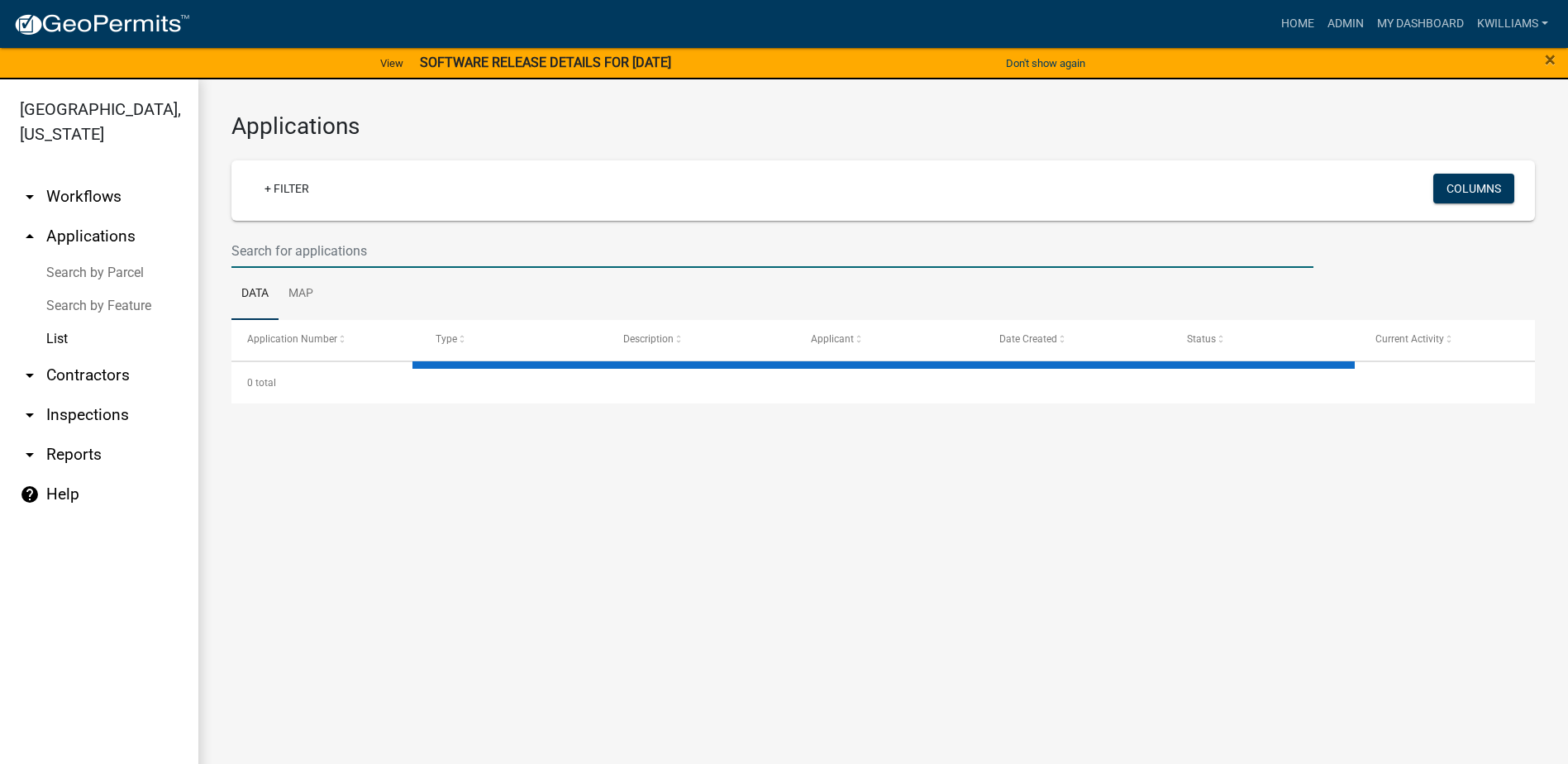
click at [312, 259] on input "text" at bounding box center [772, 250] width 1082 height 34
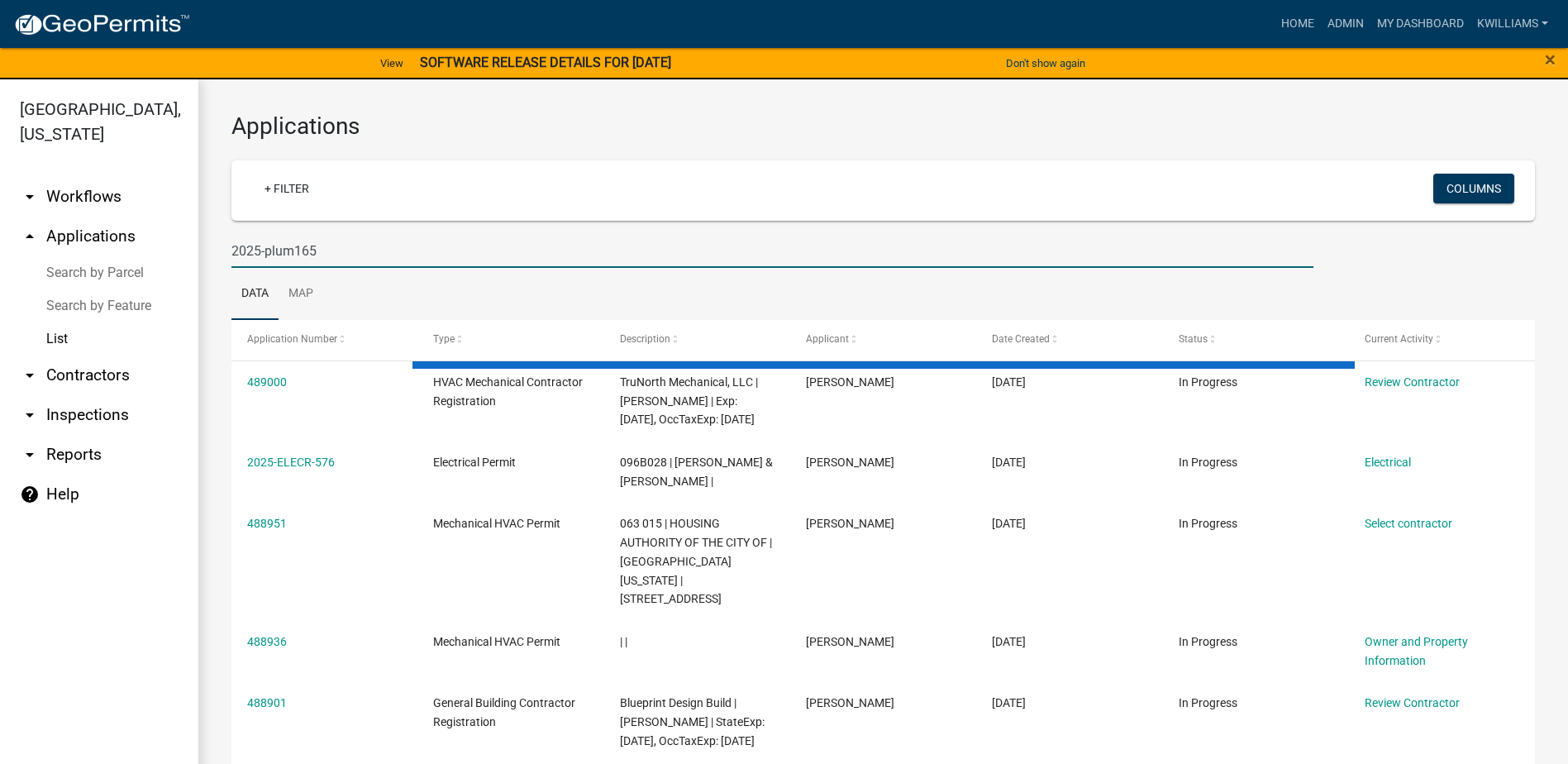
drag, startPoint x: 308, startPoint y: 248, endPoint x: 293, endPoint y: 249, distance: 15.0
click at [293, 248] on input "2025-plum165" at bounding box center [772, 250] width 1082 height 34
type input "2025-plum-195"
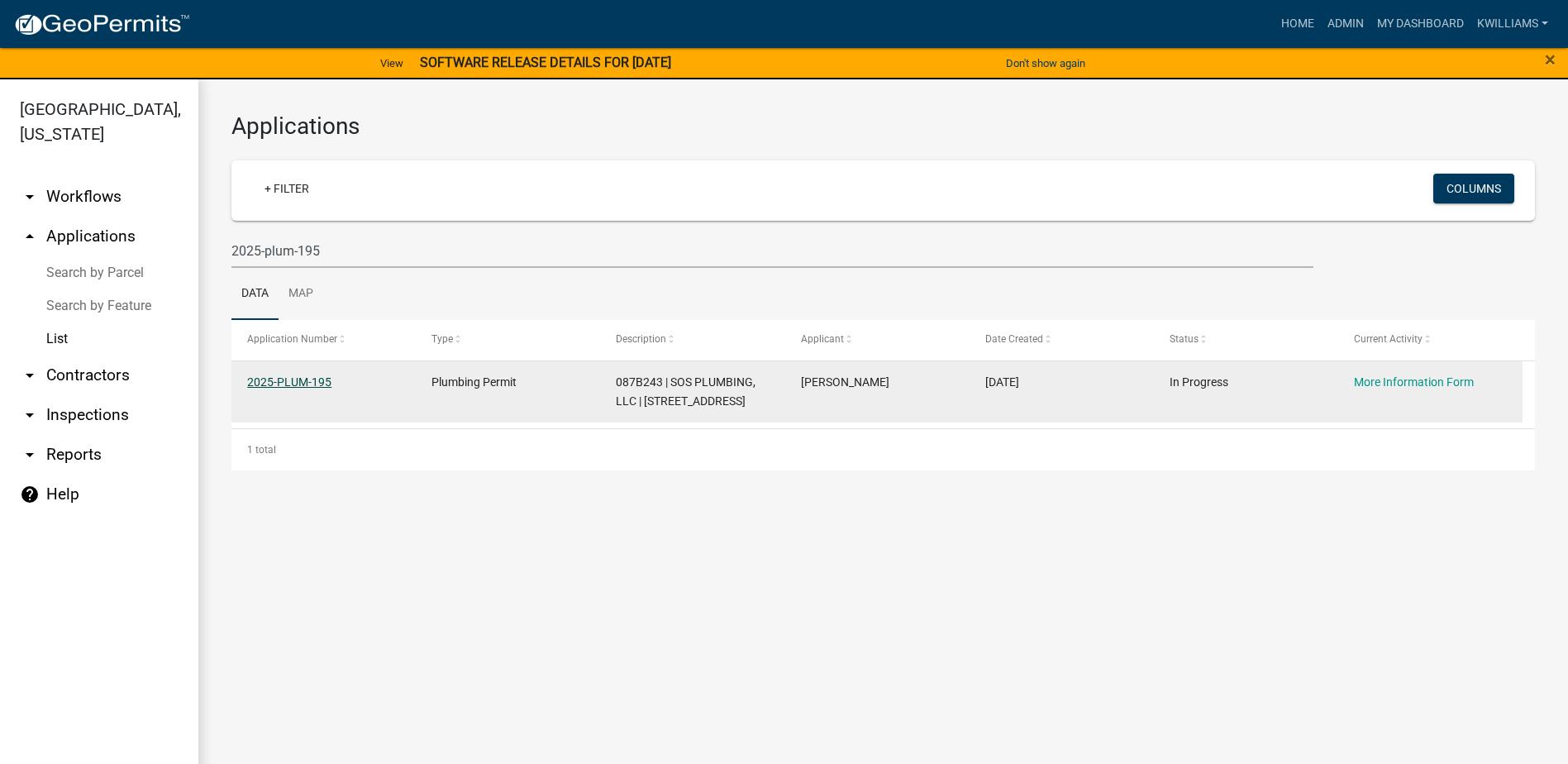
click at [293, 383] on link "2025-PLUM-195" at bounding box center [289, 382] width 85 height 13
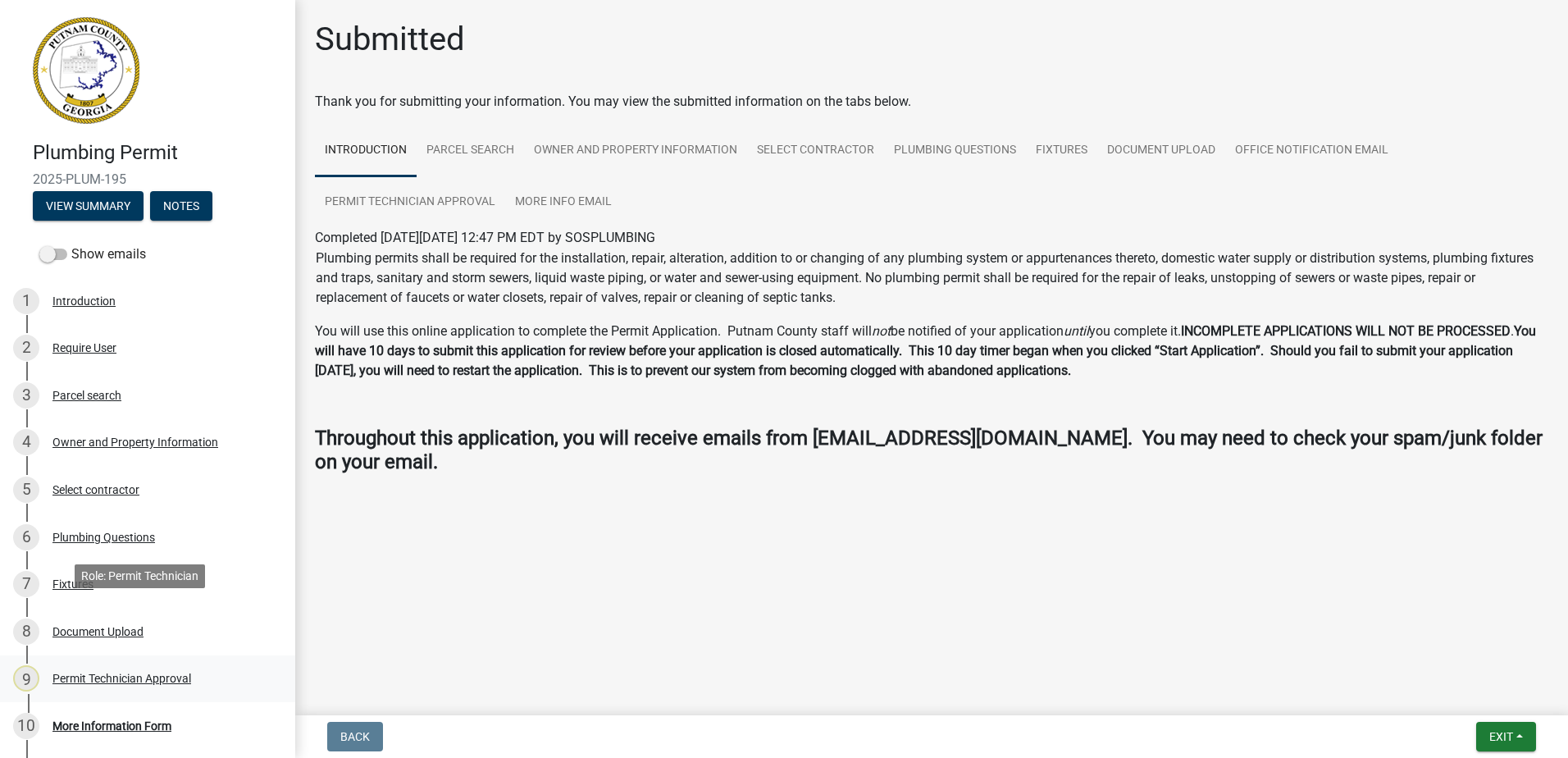
scroll to position [82, 0]
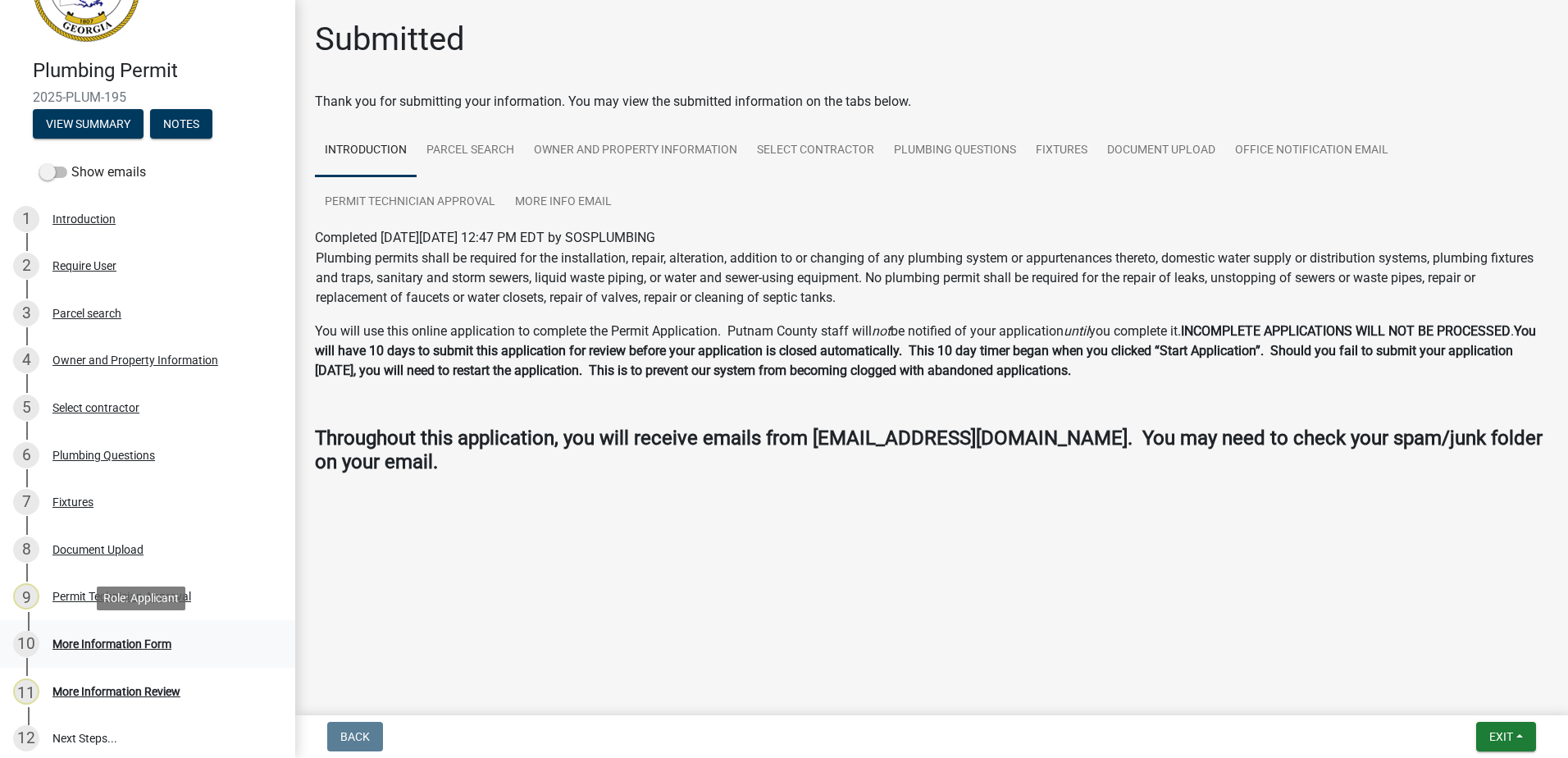
click at [100, 644] on div "More Information Form" at bounding box center [112, 644] width 119 height 11
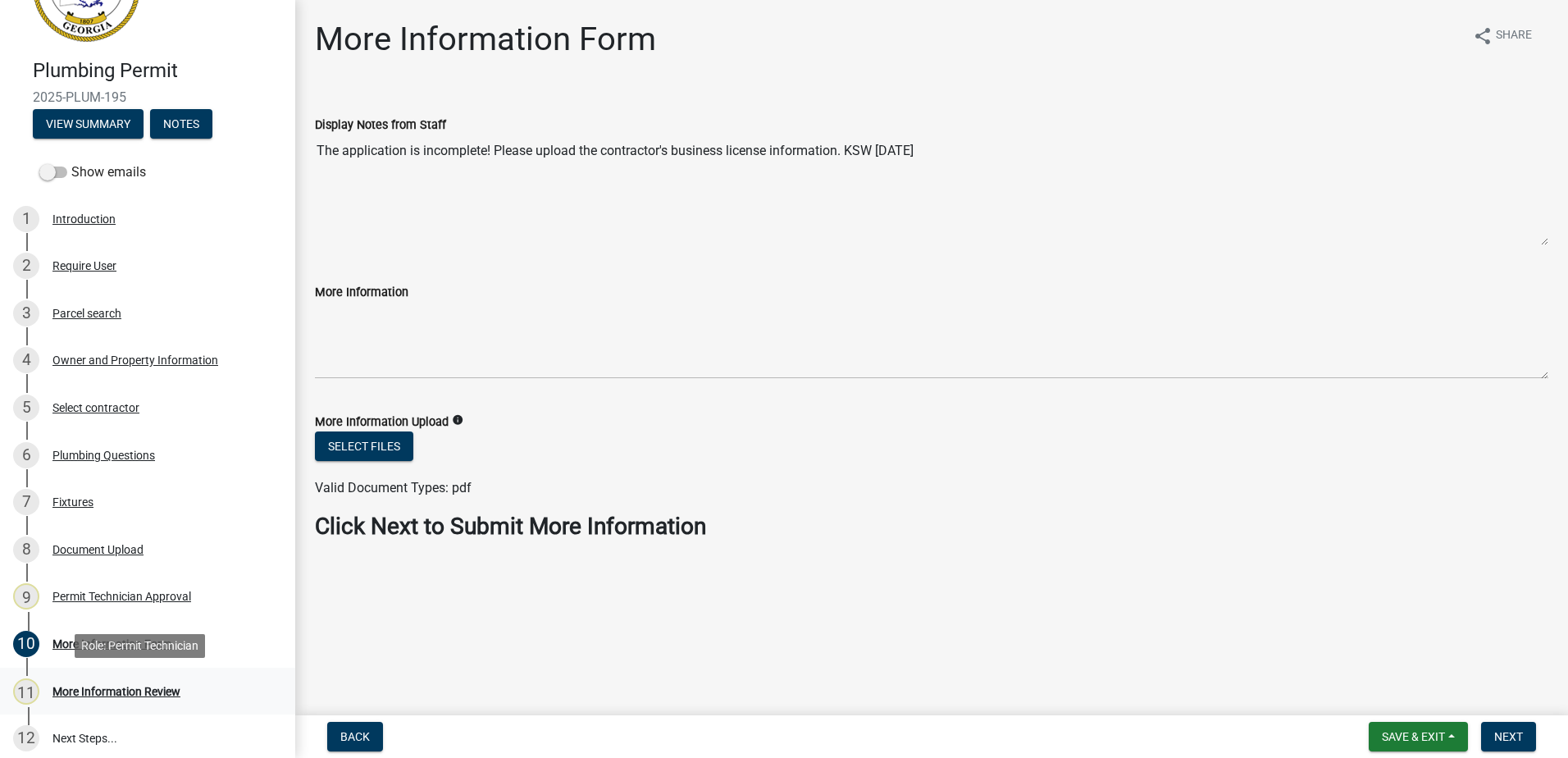
drag, startPoint x: 100, startPoint y: 646, endPoint x: 117, endPoint y: 686, distance: 43.5
click at [117, 686] on div "More Information Review" at bounding box center [116, 692] width 128 height 11
click at [119, 688] on div "More Information Review" at bounding box center [116, 692] width 128 height 11
click at [93, 638] on div "More Information Form" at bounding box center [112, 644] width 119 height 11
click at [105, 688] on div "More Information Review" at bounding box center [116, 692] width 128 height 11
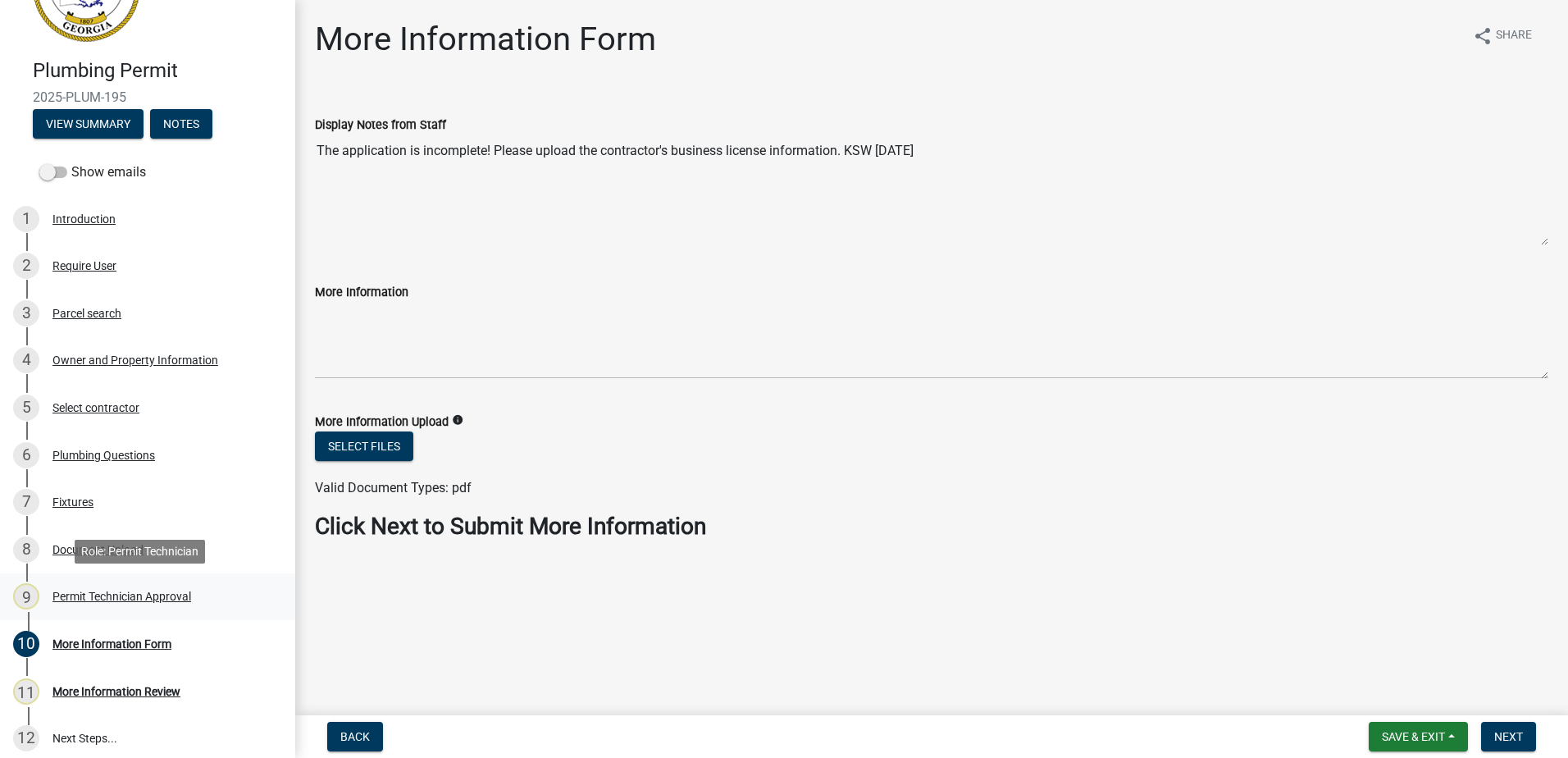
click at [114, 584] on div "9 Permit Technician Approval" at bounding box center [140, 596] width 256 height 26
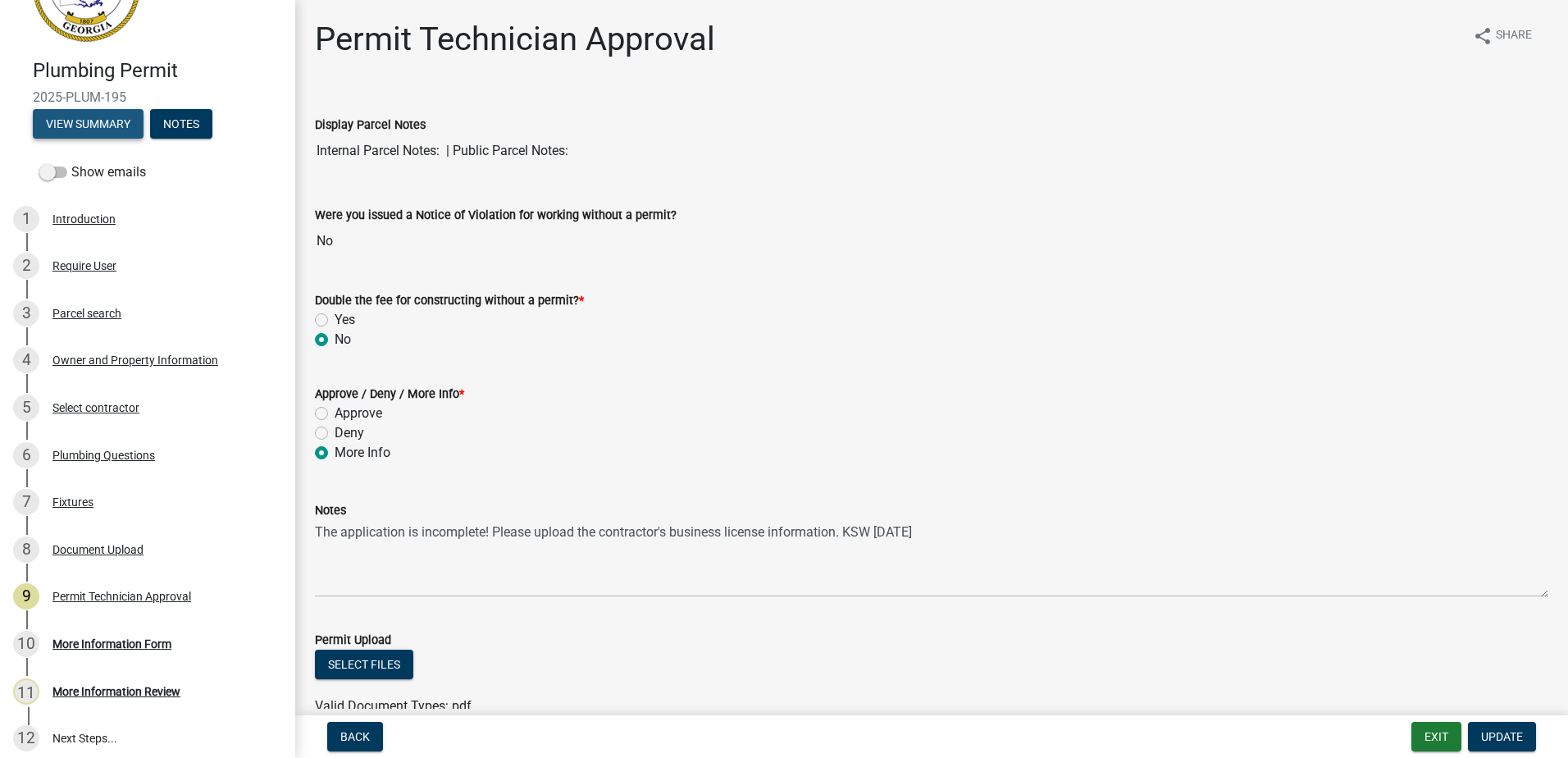
click at [92, 116] on button "View Summary" at bounding box center [89, 124] width 111 height 30
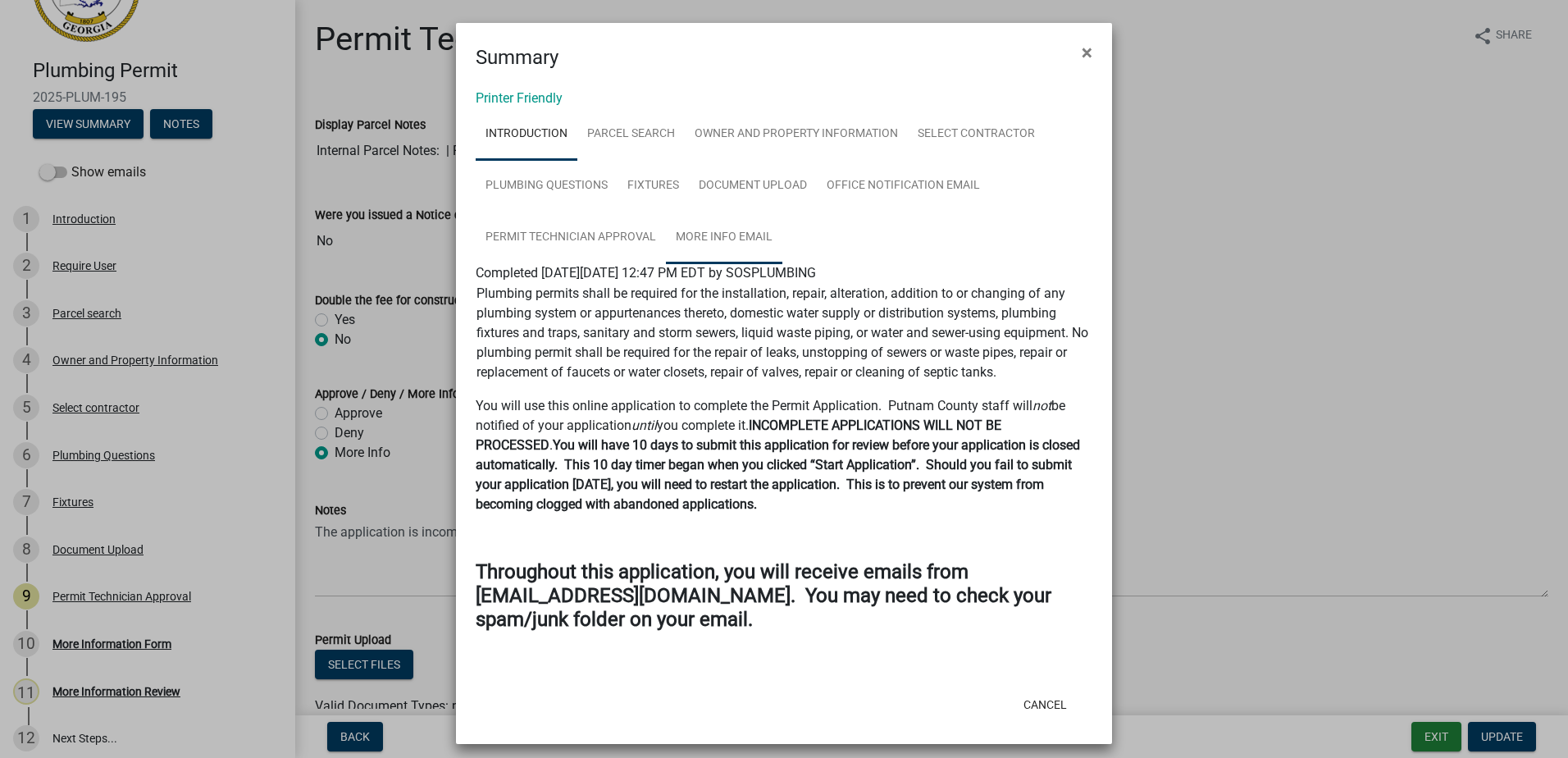
click at [721, 224] on link "More Info Email" at bounding box center [724, 237] width 116 height 53
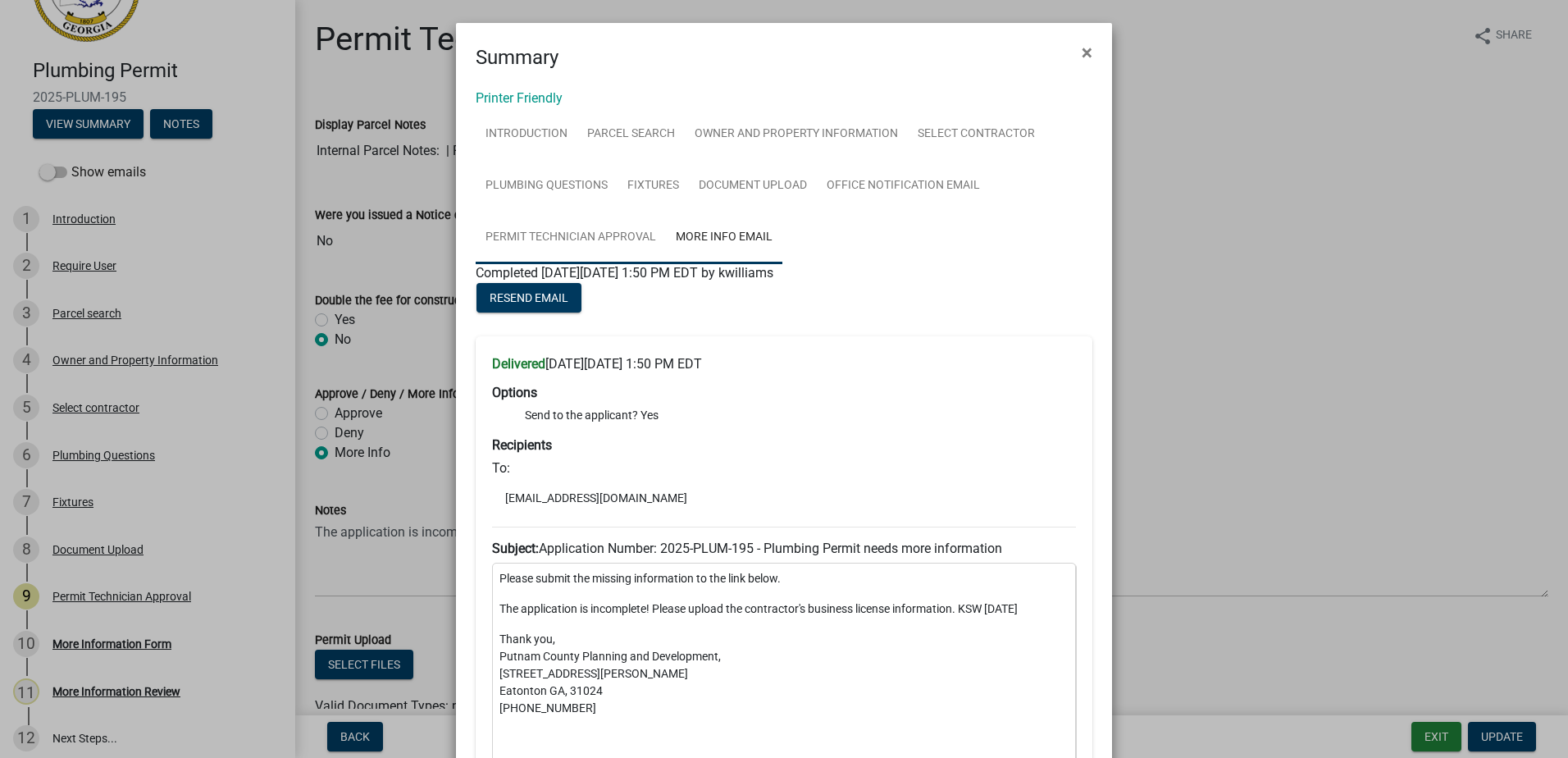
click at [578, 241] on link "Permit Technician Approval" at bounding box center [570, 237] width 190 height 53
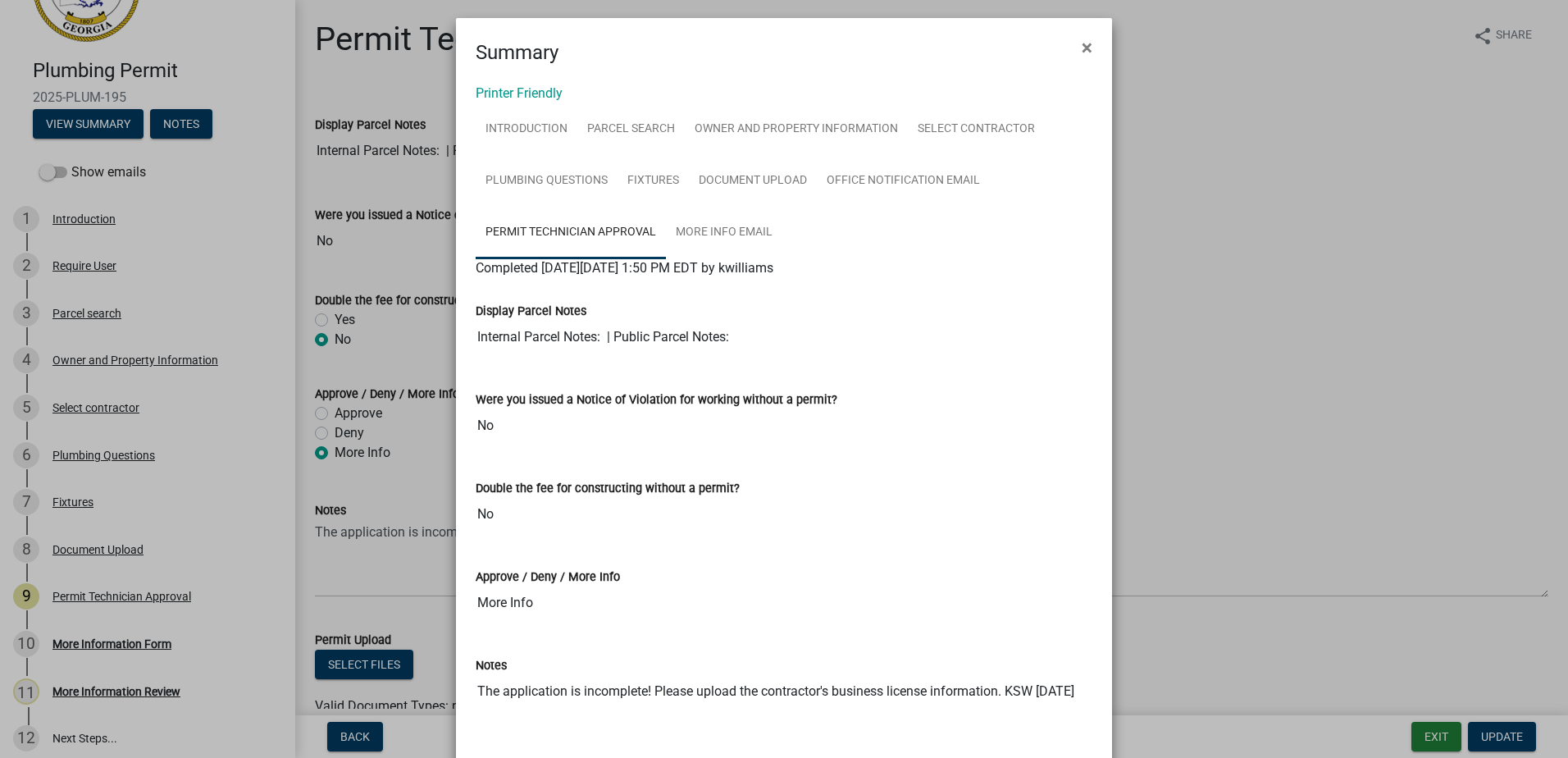
scroll to position [4, 0]
click at [909, 180] on link "Office Notification Email" at bounding box center [903, 183] width 173 height 53
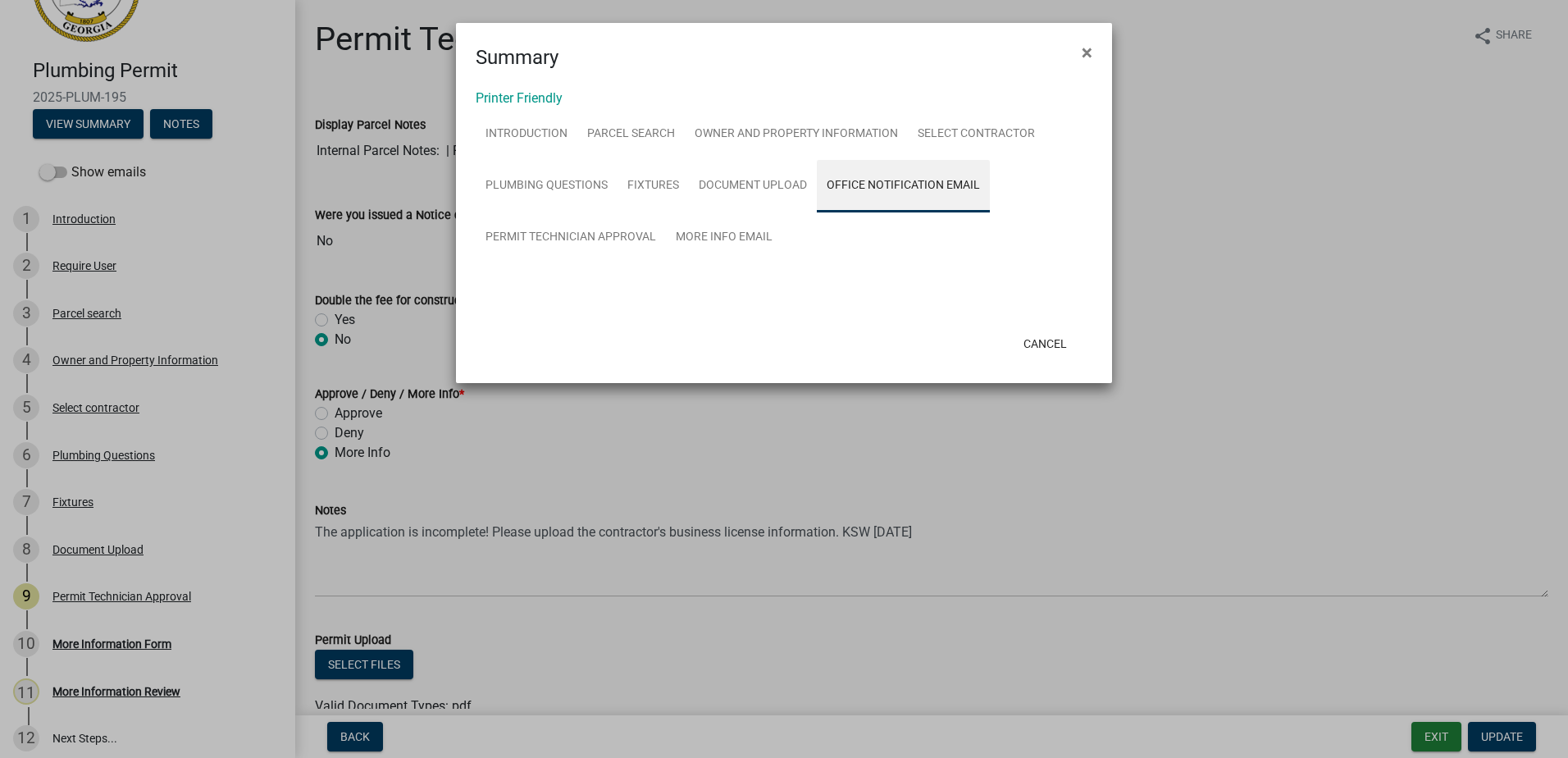
scroll to position [0, 0]
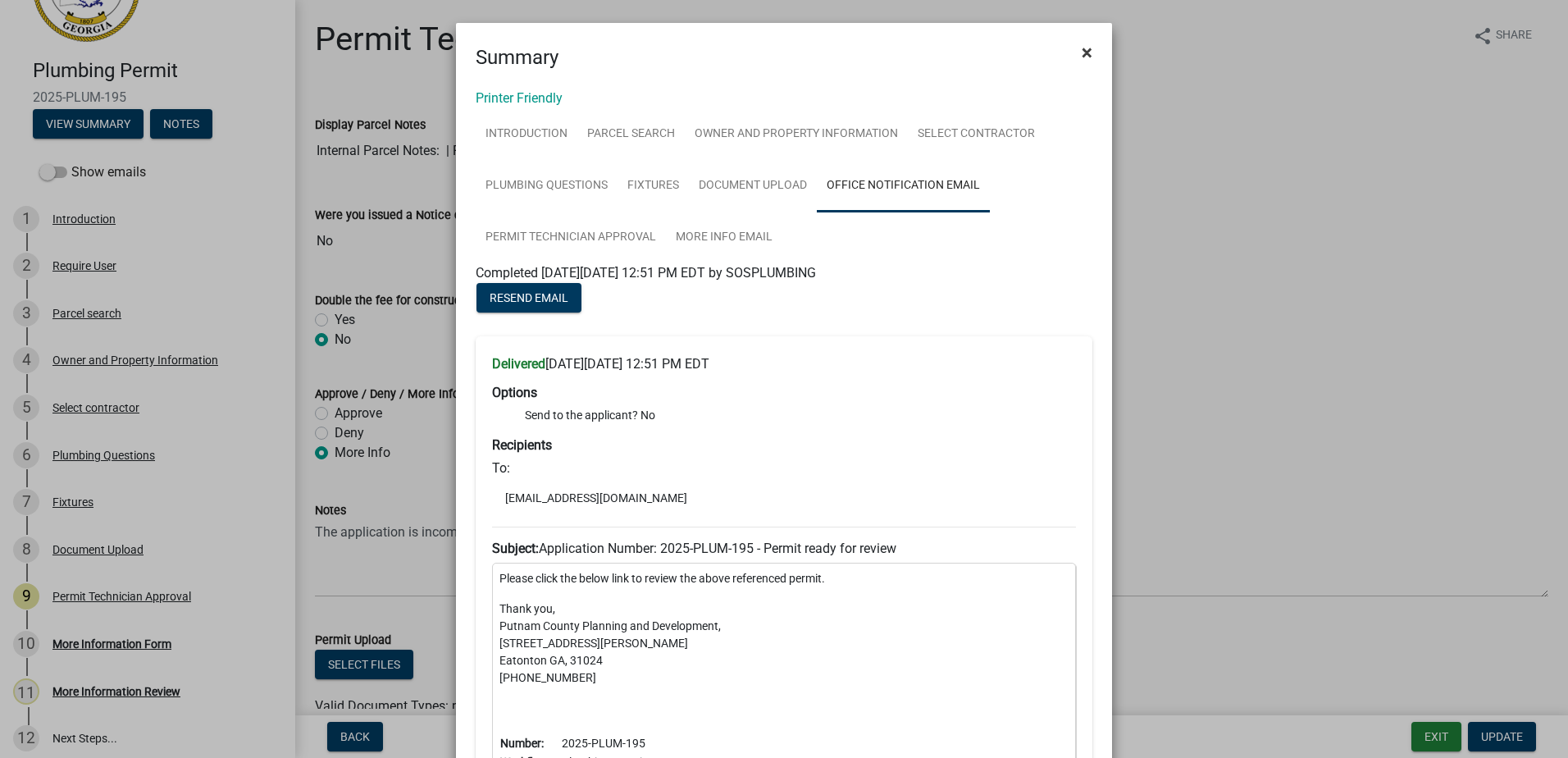
click at [1083, 49] on span "×" at bounding box center [1087, 52] width 11 height 23
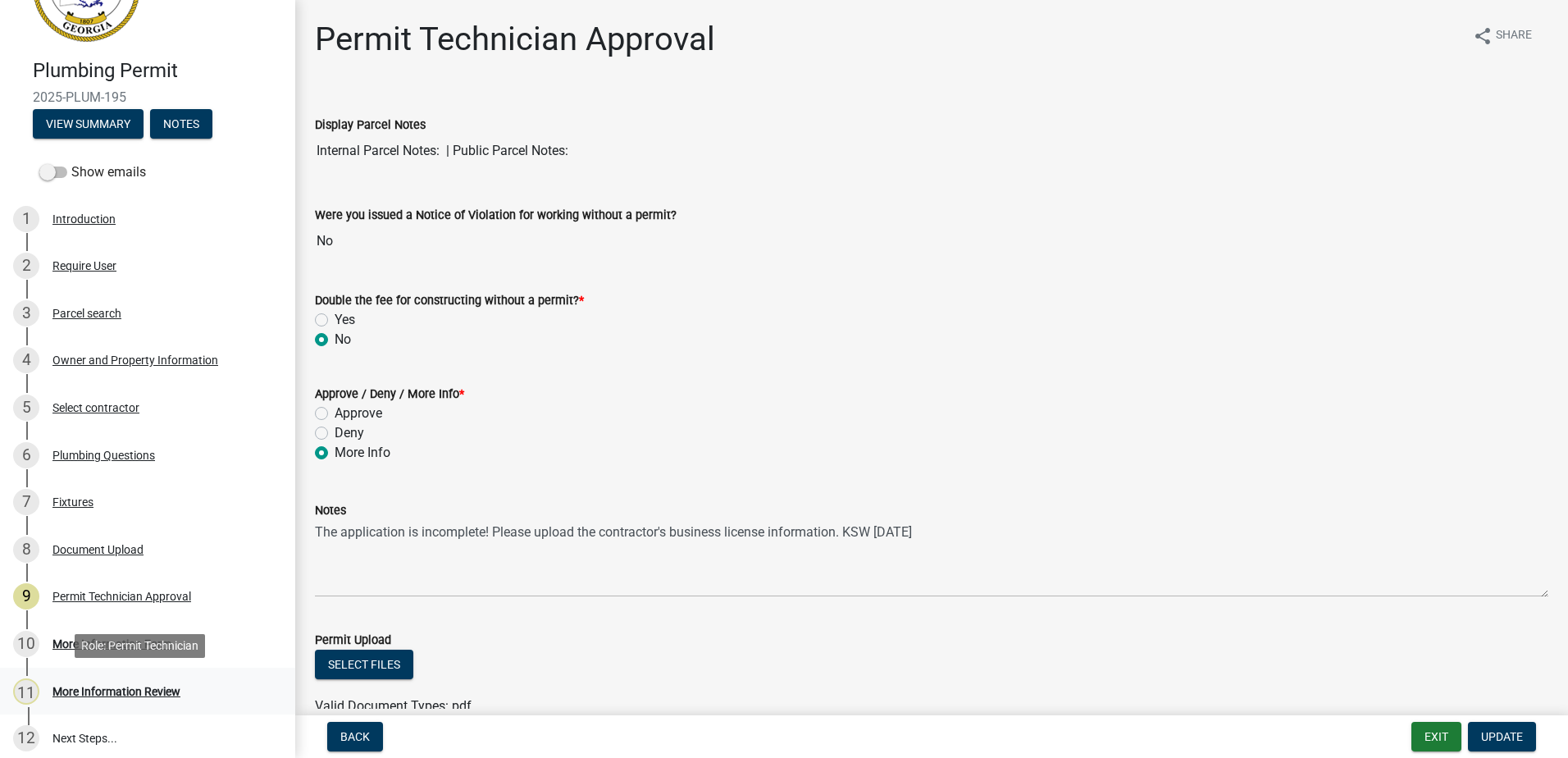
click at [138, 698] on div "11 More Information Review" at bounding box center [140, 692] width 256 height 26
click at [138, 688] on div "More Information Review" at bounding box center [116, 692] width 128 height 11
drag, startPoint x: 138, startPoint y: 688, endPoint x: 57, endPoint y: 640, distance: 94.2
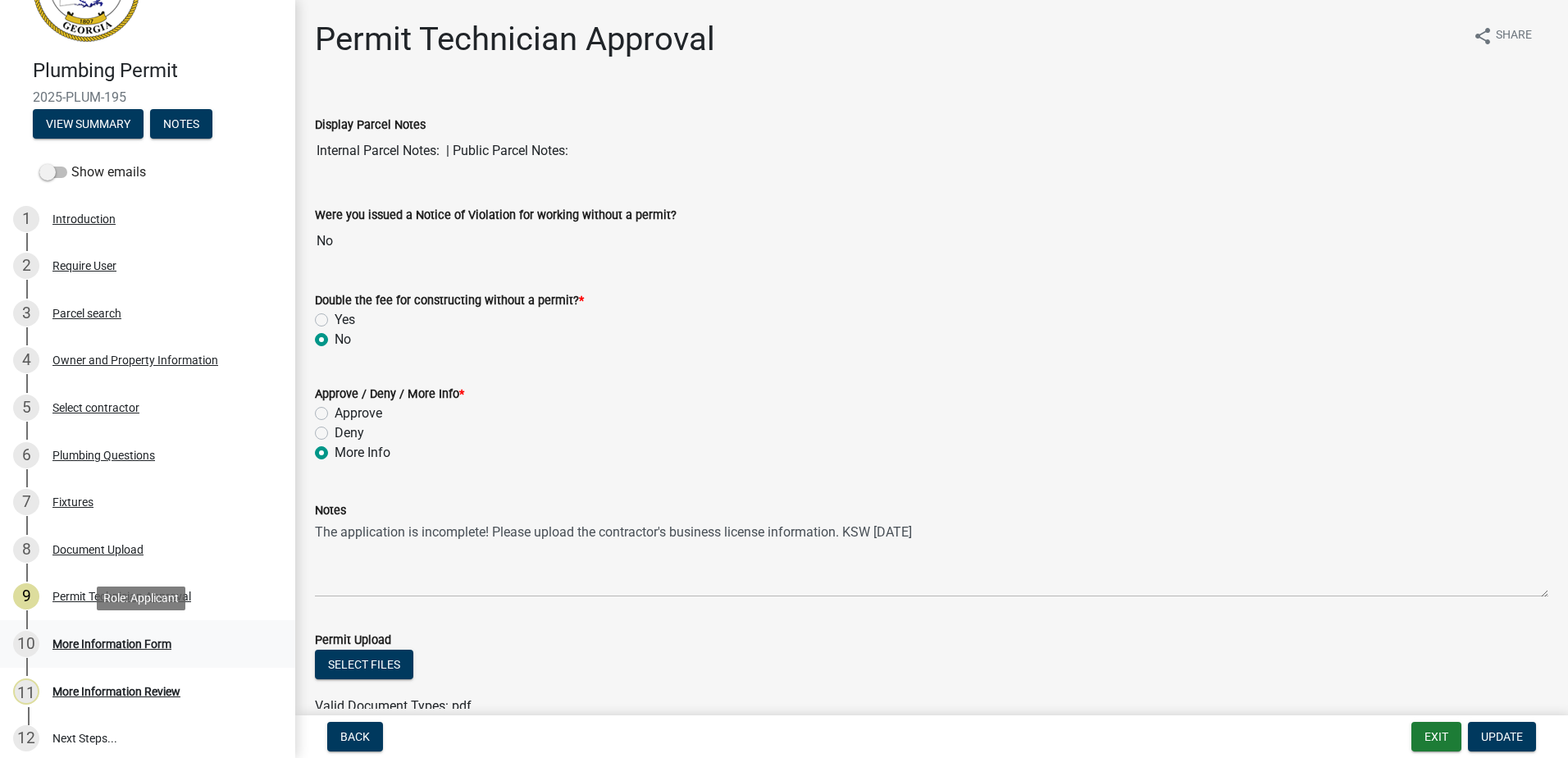
click at [57, 640] on div "More Information Form" at bounding box center [112, 644] width 119 height 11
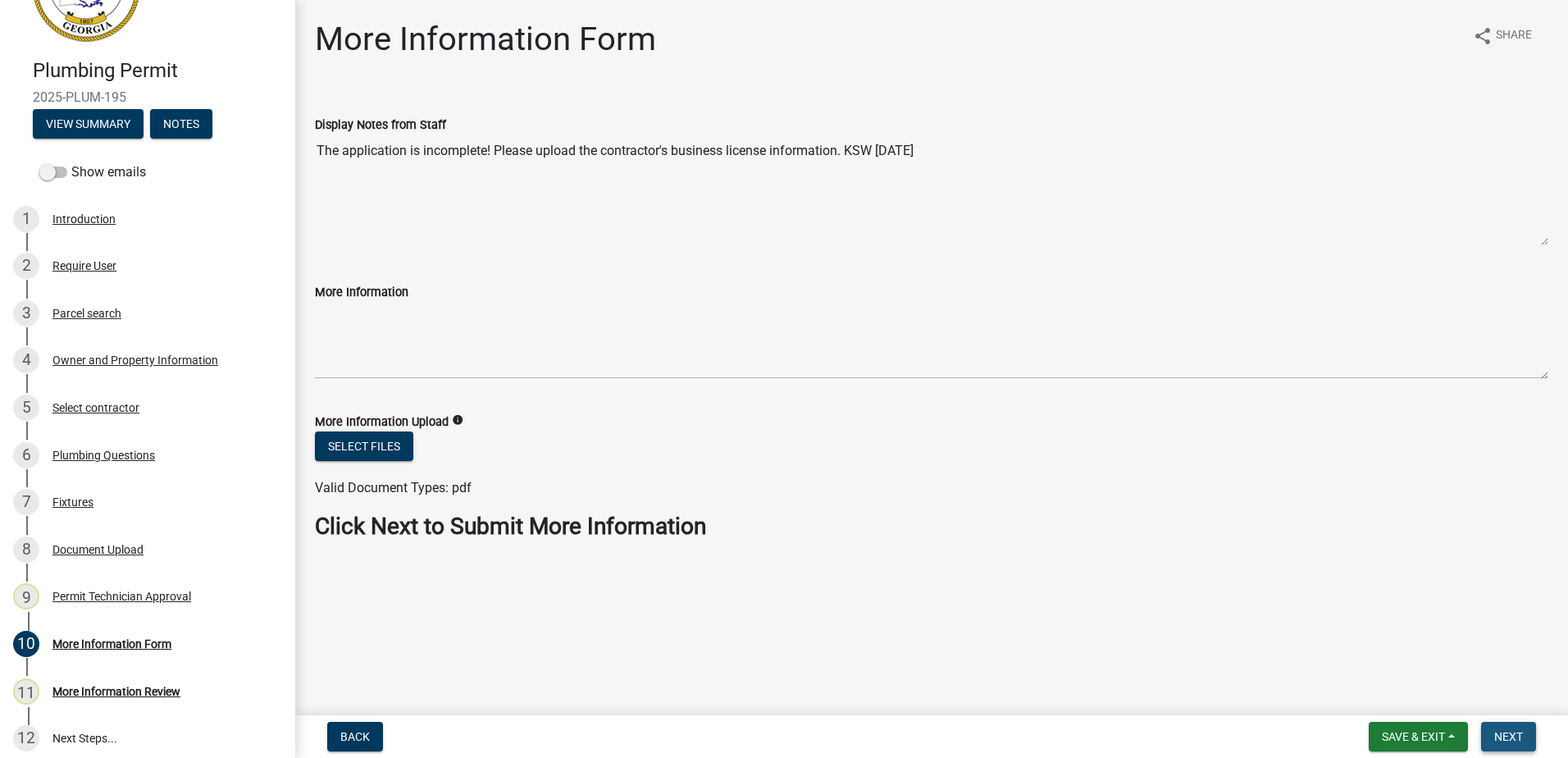
drag, startPoint x: 1526, startPoint y: 729, endPoint x: 1512, endPoint y: 742, distance: 19.1
click at [1512, 742] on button "Next" at bounding box center [1509, 737] width 55 height 30
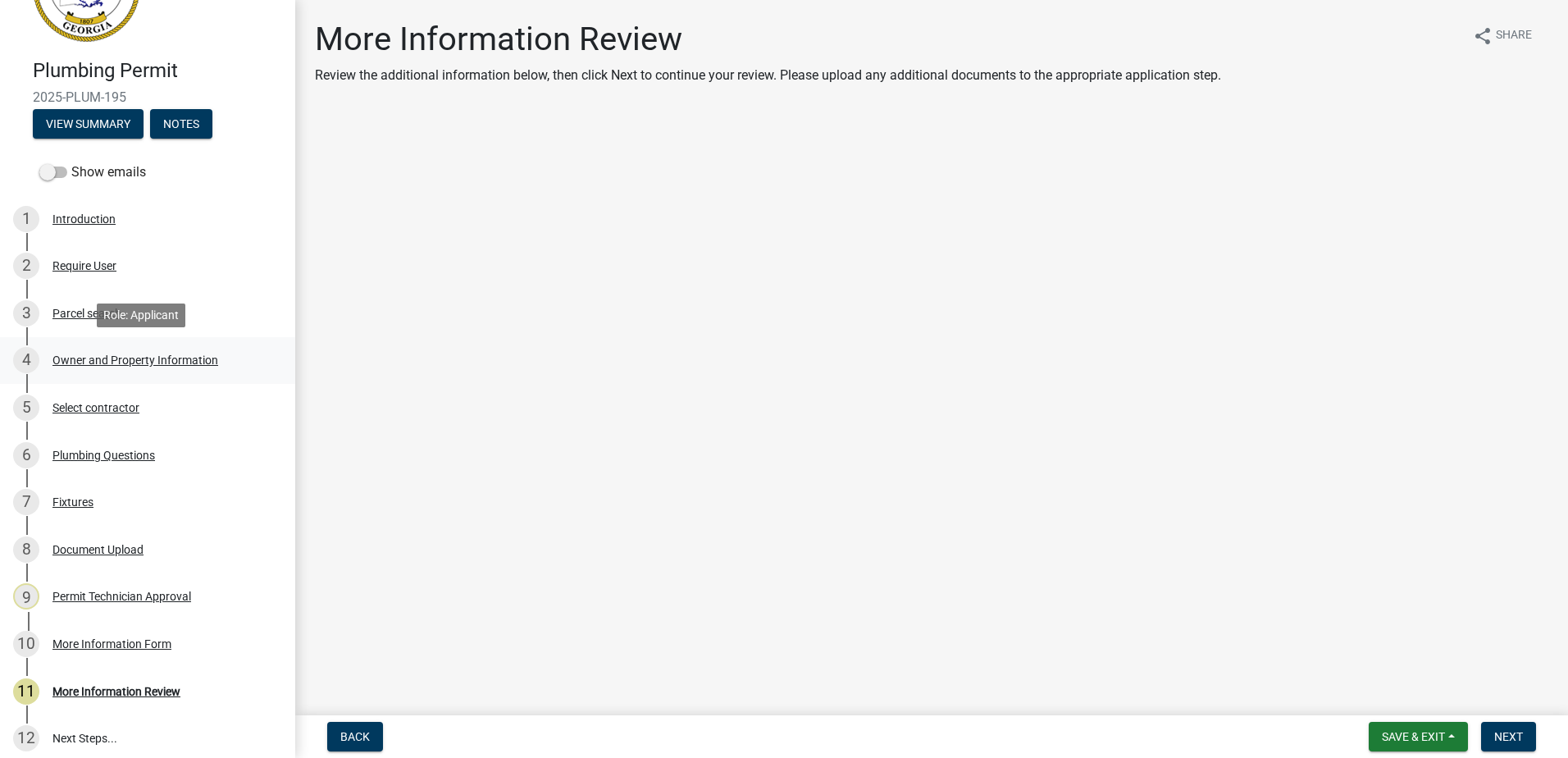
click at [78, 358] on div "Owner and Property Information" at bounding box center [135, 360] width 165 height 11
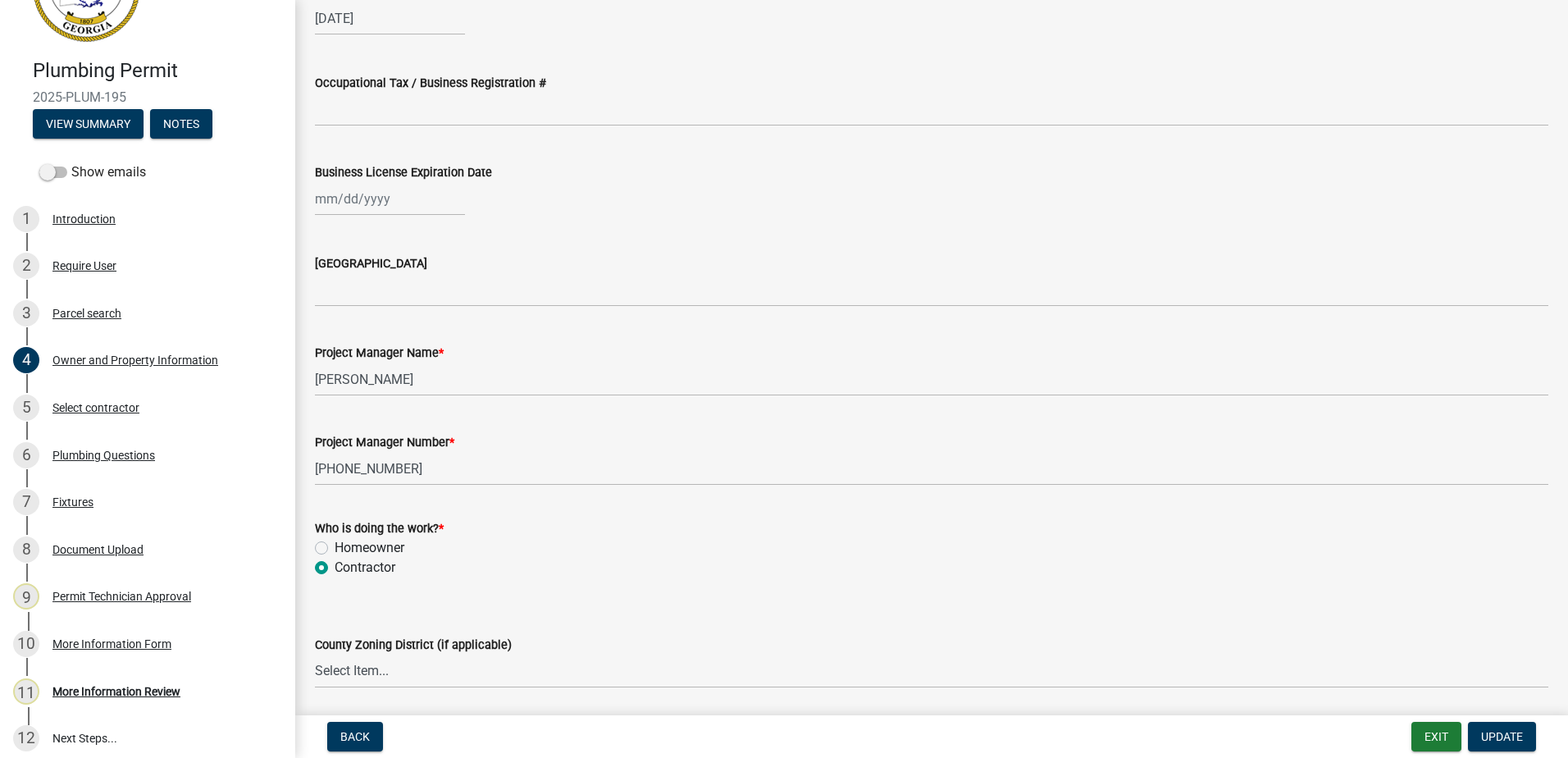
scroll to position [2461, 0]
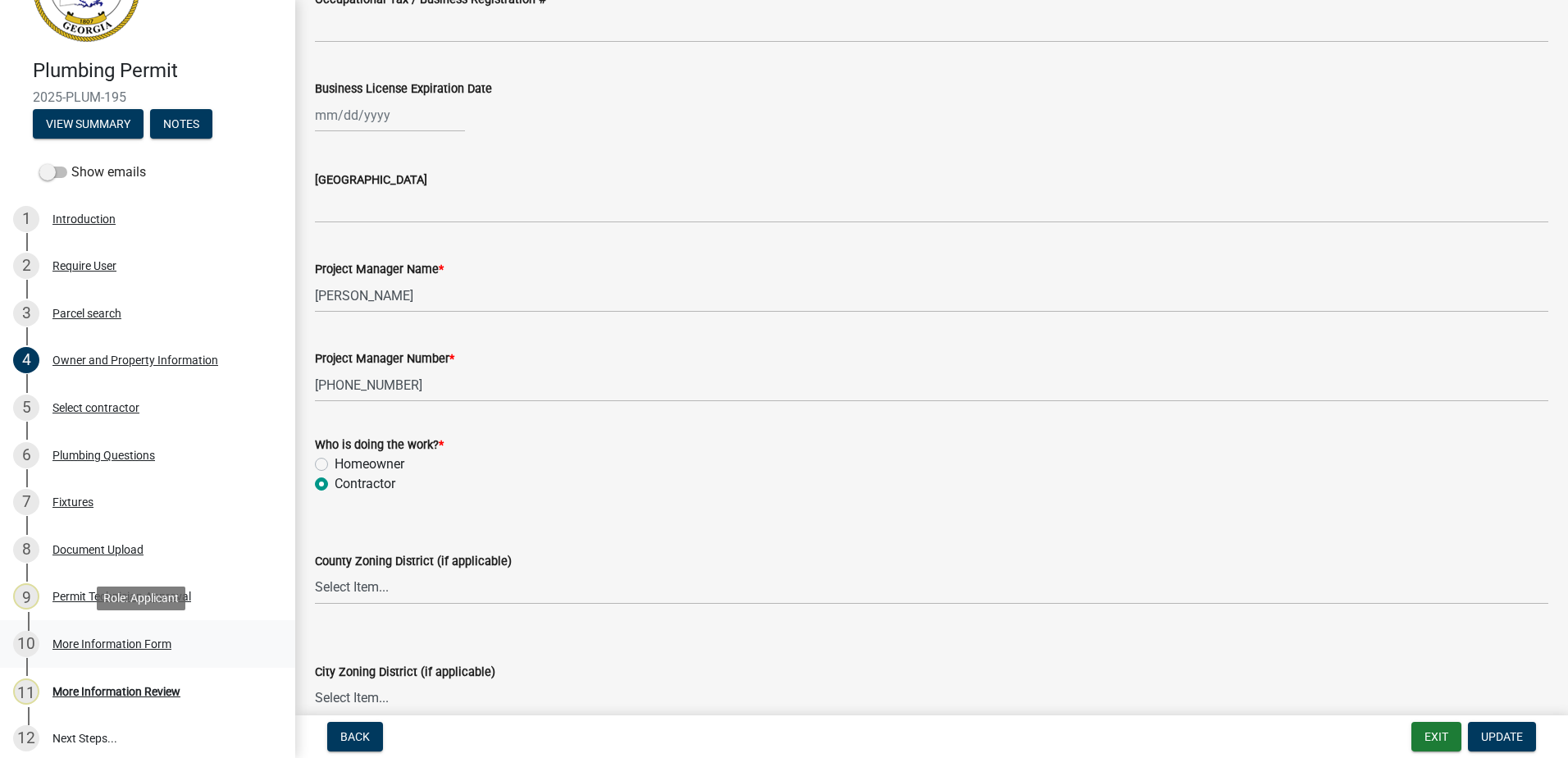
click at [144, 638] on div "More Information Form" at bounding box center [112, 644] width 119 height 11
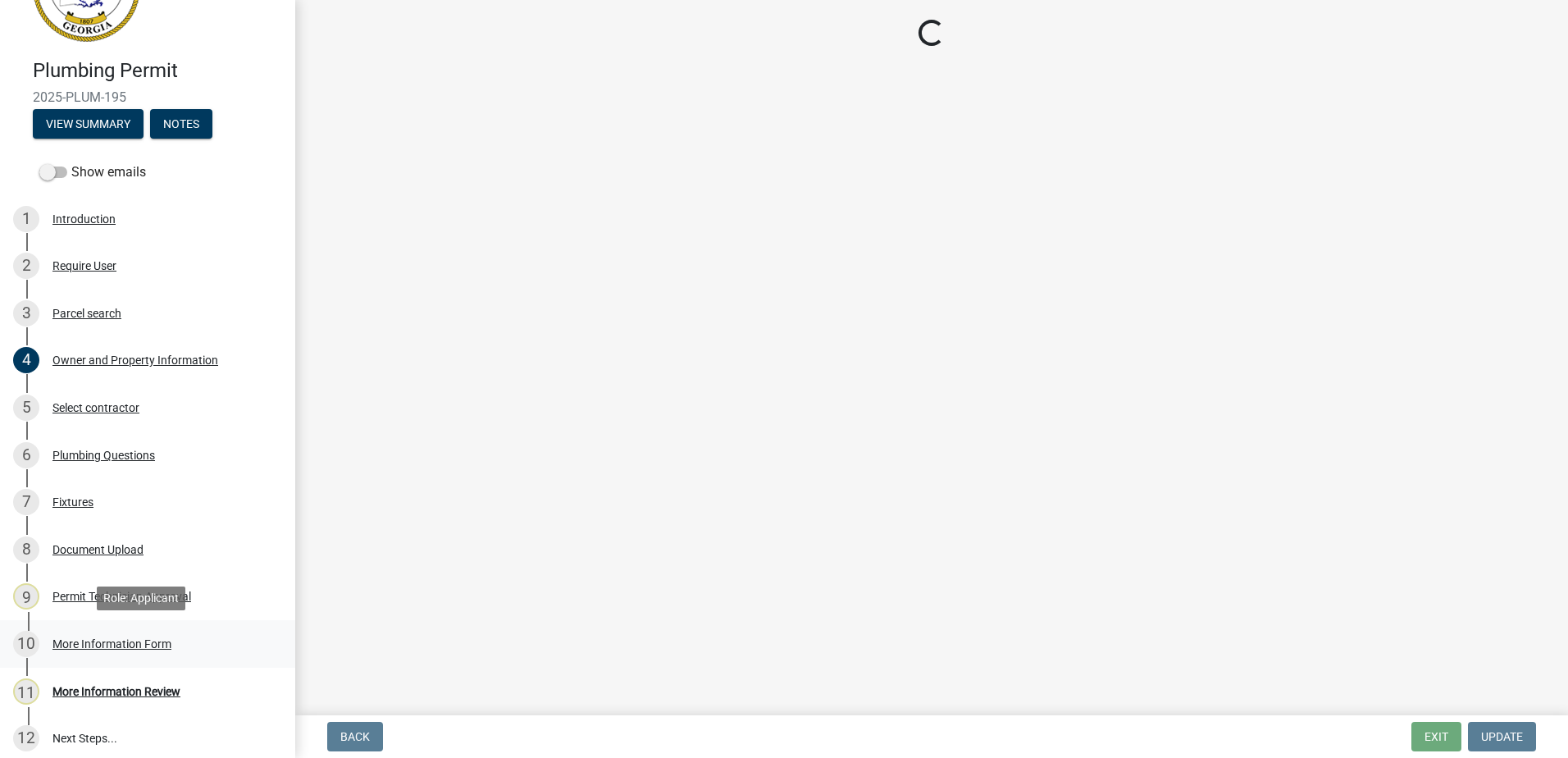
scroll to position [0, 0]
